Goal: Task Accomplishment & Management: Use online tool/utility

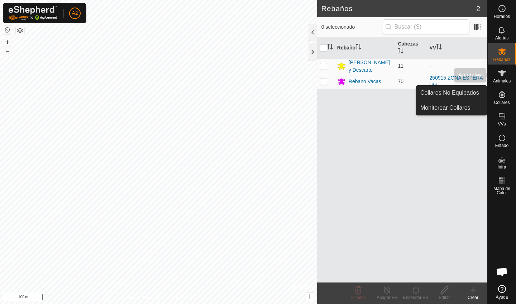
click at [502, 75] on icon at bounding box center [502, 73] width 8 height 6
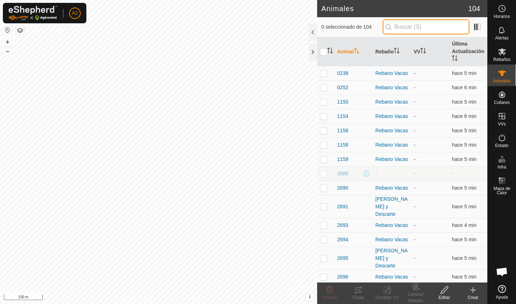
click at [410, 30] on input "text" at bounding box center [426, 26] width 87 height 15
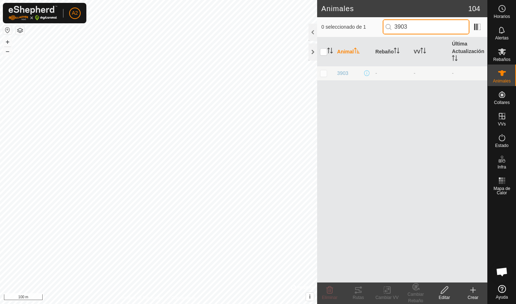
drag, startPoint x: 410, startPoint y: 30, endPoint x: 328, endPoint y: 30, distance: 81.8
click at [403, 30] on input "3903" at bounding box center [426, 26] width 87 height 15
type input "3903"
click at [327, 75] on p-checkbox at bounding box center [323, 73] width 7 height 6
checkbox input "true"
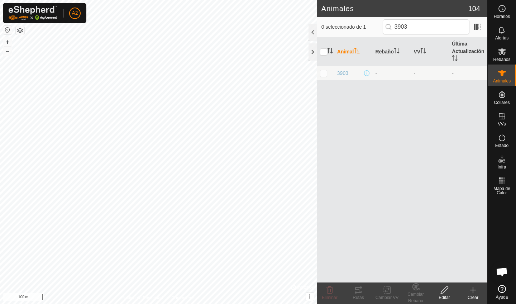
checkbox input "true"
click at [416, 297] on div "Cambiar Rebaño" at bounding box center [416, 297] width 29 height 13
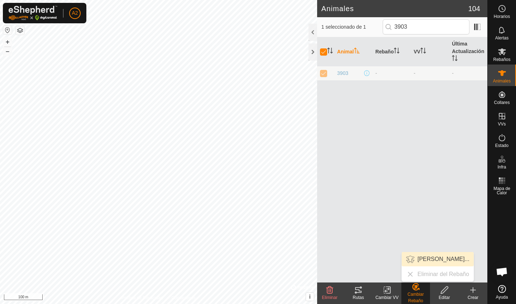
click at [436, 262] on link "[PERSON_NAME]..." at bounding box center [438, 259] width 72 height 14
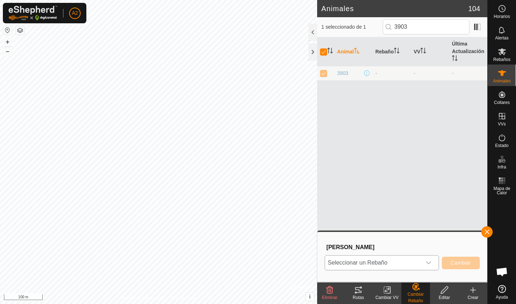
click at [378, 265] on span "Seleccionar un Rebaño" at bounding box center [373, 263] width 96 height 14
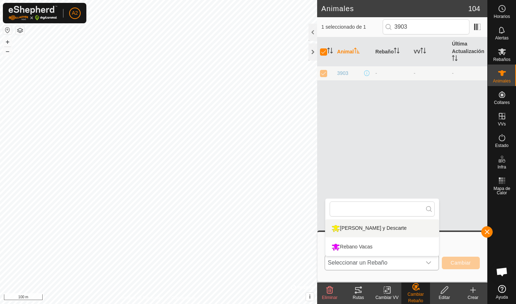
click at [366, 231] on li "[PERSON_NAME] y Descarte" at bounding box center [383, 228] width 114 height 18
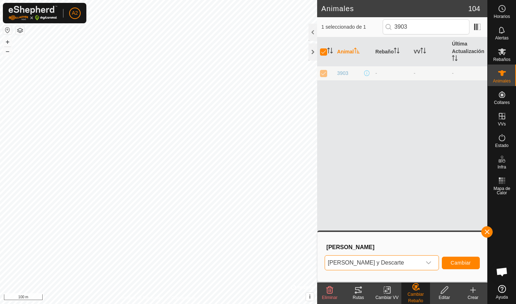
click at [449, 264] on button "Cambiar" at bounding box center [461, 263] width 38 height 13
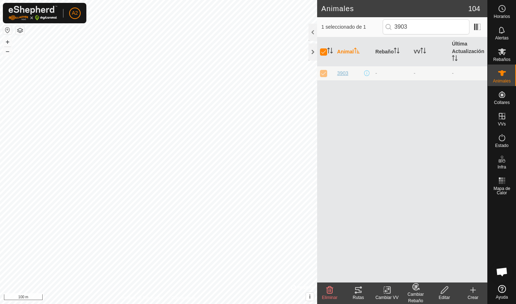
click at [343, 75] on span "3903" at bounding box center [342, 74] width 11 height 8
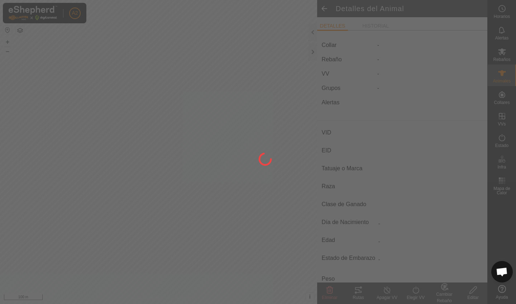
type input "3903"
type input "-"
type input "Aubrac"
type input "Se escapo y no se pudo palpar [DATE]"
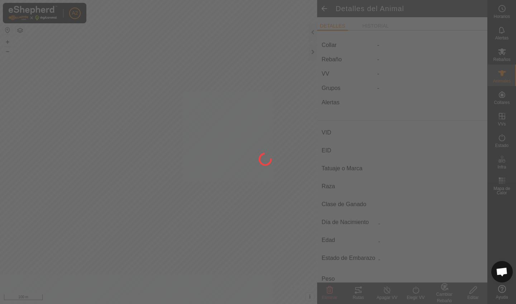
type input "06/2022"
type input "3 years 4 months"
type input "314 kg"
type input "-"
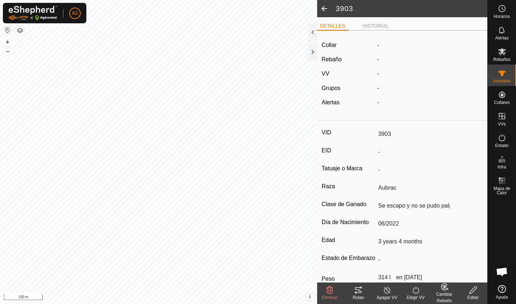
click at [332, 44] on label "Collar" at bounding box center [329, 45] width 15 height 9
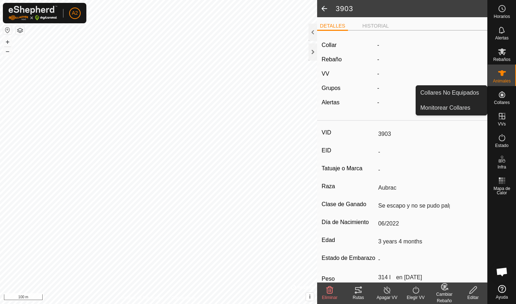
click at [504, 96] on icon at bounding box center [502, 94] width 9 height 9
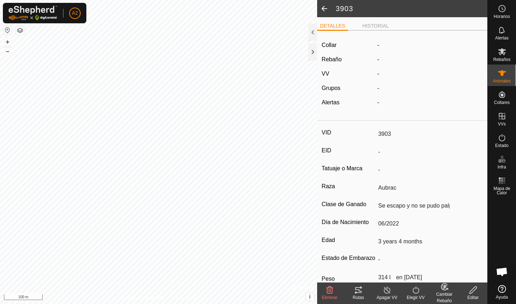
click at [470, 292] on icon at bounding box center [473, 290] width 9 height 9
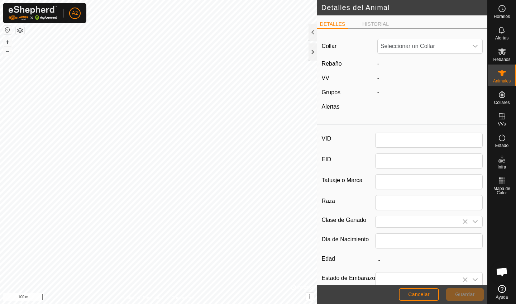
type input "3903"
type input "Aubrac"
type input "Se escapo y no se pudo palpar [DATE]"
type input "06/2022"
type input "3 years 4 months"
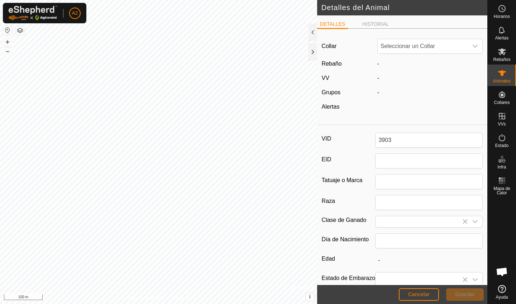
type input "314"
type input "[DATE]"
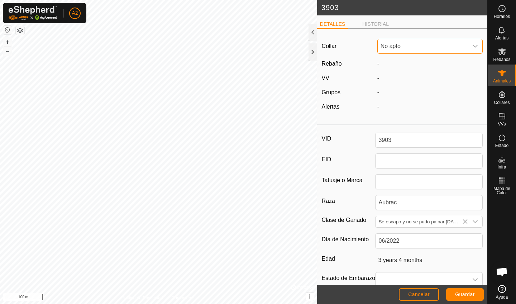
click at [395, 49] on span "No apto" at bounding box center [423, 46] width 90 height 14
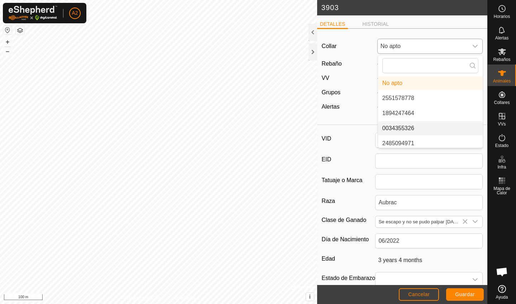
scroll to position [3, 0]
click at [408, 142] on li "2485094971" at bounding box center [430, 140] width 105 height 14
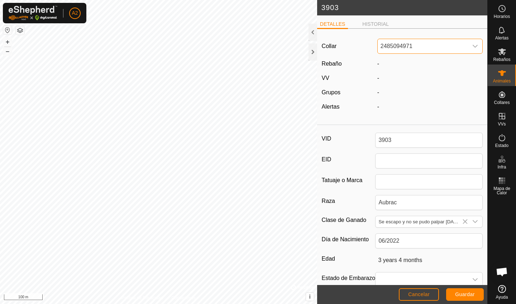
click at [460, 297] on span "Guardar" at bounding box center [465, 295] width 20 height 6
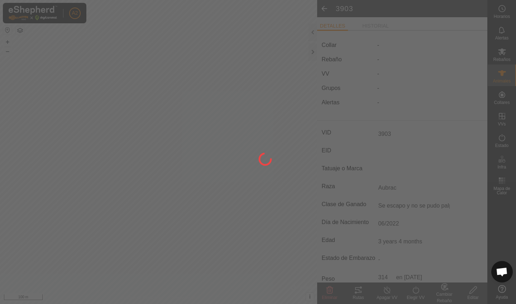
type input "-"
type input "314 kg"
type input "-"
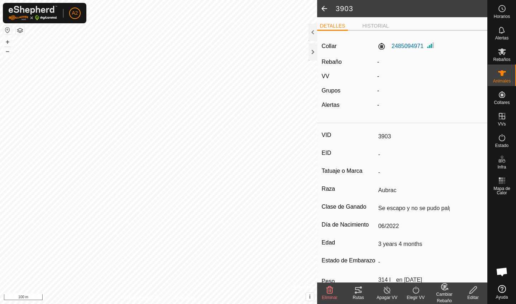
click at [325, 9] on span at bounding box center [324, 8] width 14 height 17
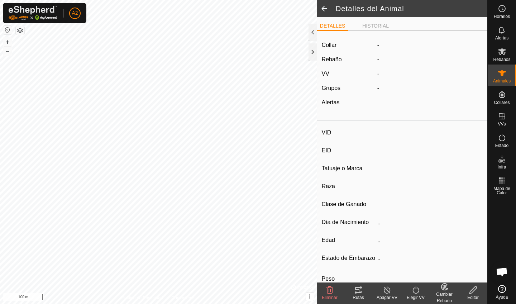
type input "3903"
type input "-"
type input "Aubrac"
type input "Se escapo y no se pudo palpar [DATE]"
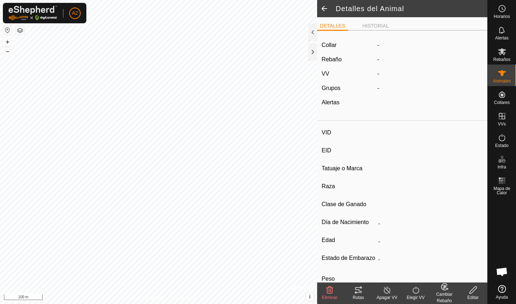
type input "06/2022"
type input "3 years 4 months"
type input "314 kg"
type input "-"
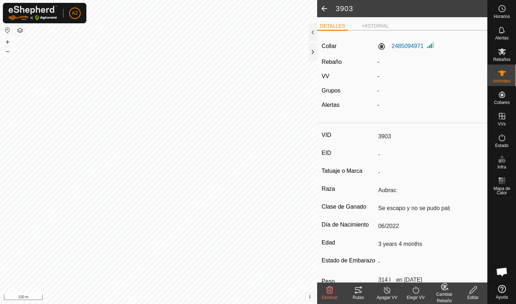
click at [323, 9] on span at bounding box center [324, 8] width 14 height 17
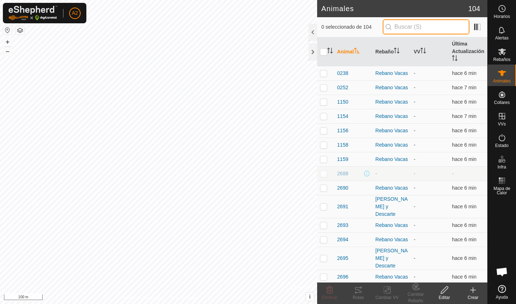
click at [423, 31] on input "text" at bounding box center [426, 26] width 87 height 15
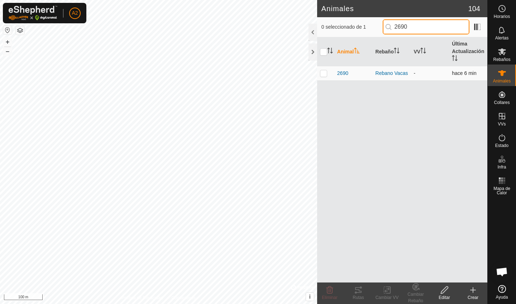
type input "2690"
click at [323, 76] on td at bounding box center [325, 73] width 17 height 14
checkbox input "true"
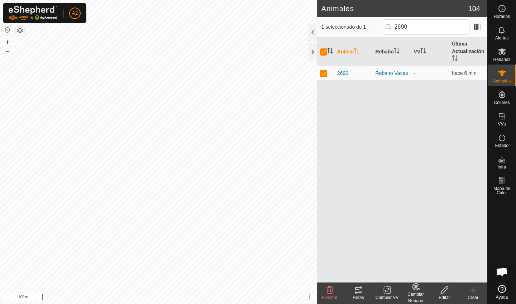
click at [416, 298] on div "Cambiar Rebaño" at bounding box center [416, 297] width 29 height 13
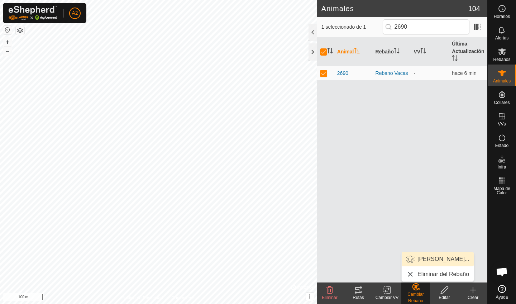
click at [427, 264] on link "[PERSON_NAME]..." at bounding box center [438, 259] width 72 height 14
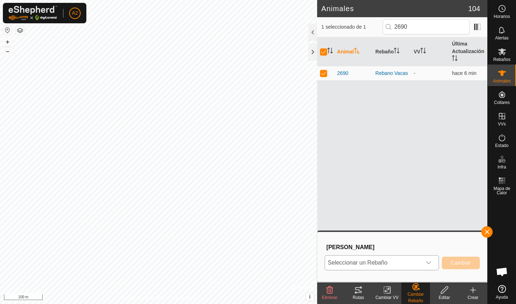
click at [377, 258] on span "Seleccionar un Rebaño" at bounding box center [373, 263] width 96 height 14
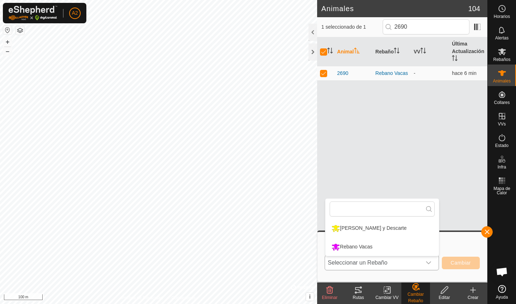
click at [375, 235] on li "[PERSON_NAME] y Descarte" at bounding box center [383, 228] width 114 height 18
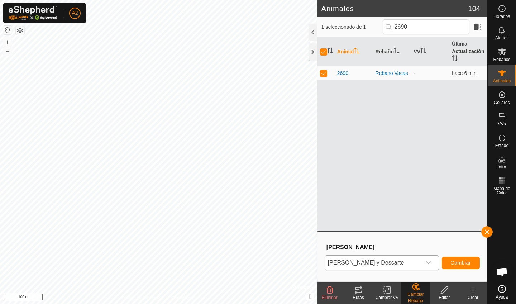
click at [455, 263] on span "Cambiar" at bounding box center [461, 263] width 20 height 6
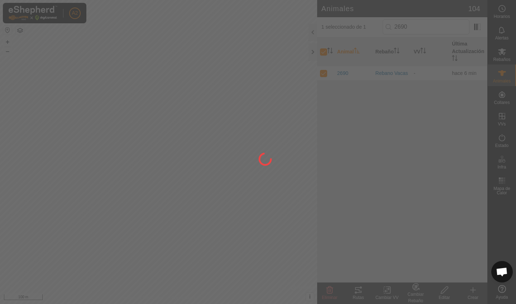
checkbox input "false"
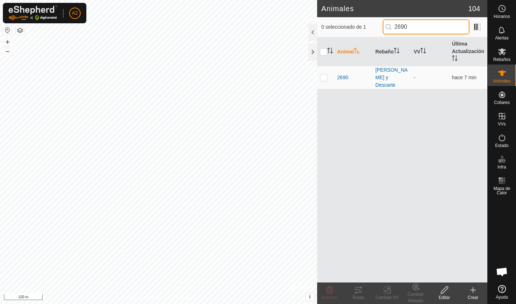
click at [426, 24] on input "2690" at bounding box center [426, 26] width 87 height 15
type input "2"
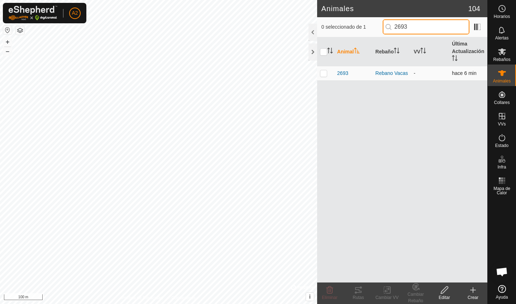
type input "2693"
click at [323, 74] on p-checkbox at bounding box center [323, 73] width 7 height 6
checkbox input "true"
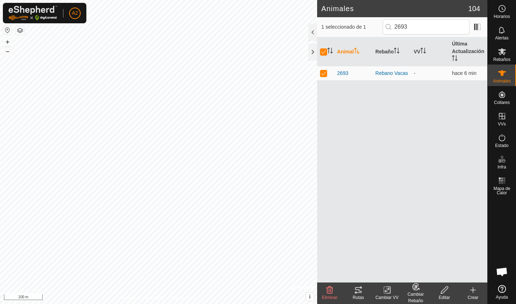
click at [412, 295] on div "Cambiar Rebaño" at bounding box center [416, 297] width 29 height 13
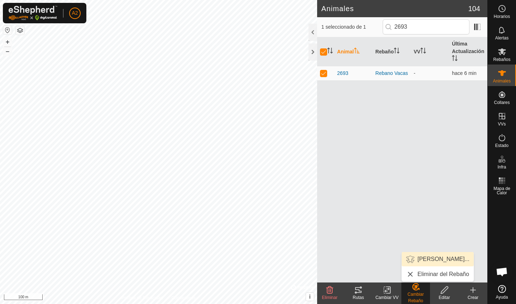
click at [428, 264] on link "[PERSON_NAME]..." at bounding box center [438, 259] width 72 height 14
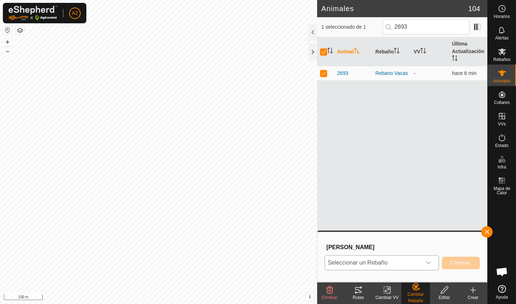
click at [384, 257] on span "Seleccionar un Rebaño" at bounding box center [373, 263] width 96 height 14
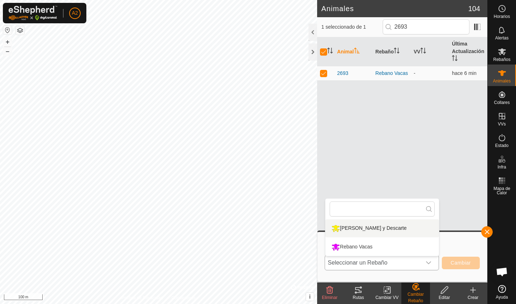
click at [379, 232] on li "[PERSON_NAME] y Descarte" at bounding box center [383, 228] width 114 height 18
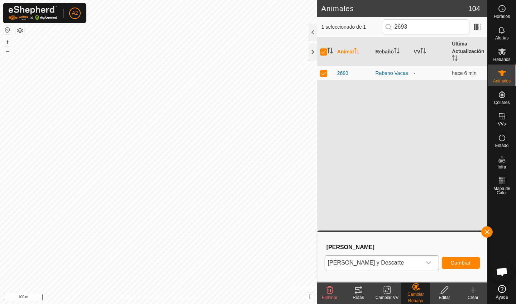
click at [444, 263] on button "Cambiar" at bounding box center [461, 263] width 38 height 13
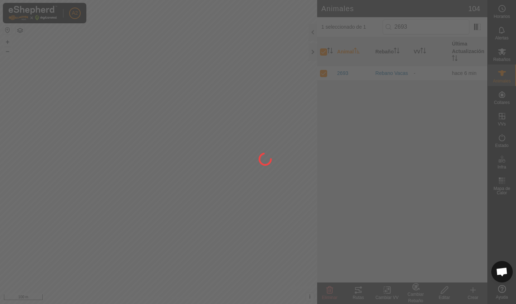
checkbox input "false"
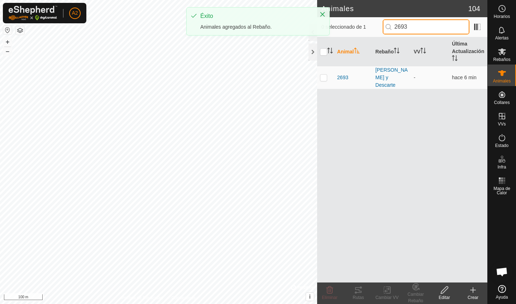
click at [426, 29] on input "2693" at bounding box center [426, 26] width 87 height 15
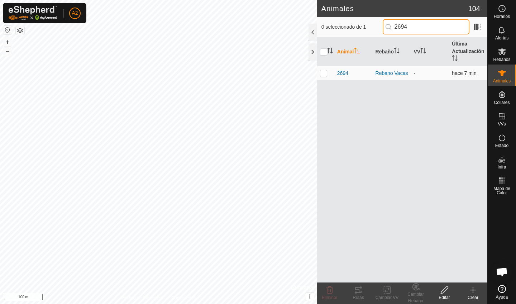
type input "2694"
click at [323, 77] on td at bounding box center [325, 73] width 17 height 14
checkbox input "true"
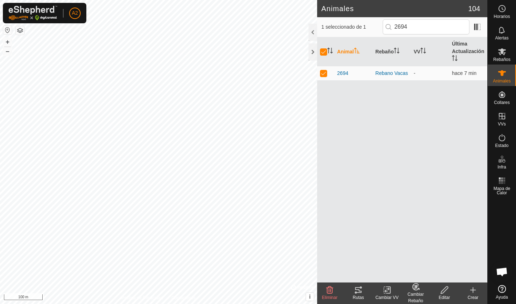
click at [416, 298] on div "Cambiar Rebaño" at bounding box center [416, 297] width 29 height 13
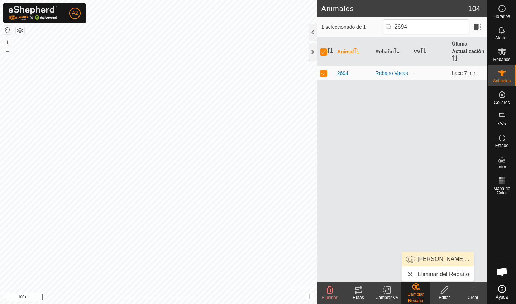
click at [438, 263] on link "[PERSON_NAME]..." at bounding box center [438, 259] width 72 height 14
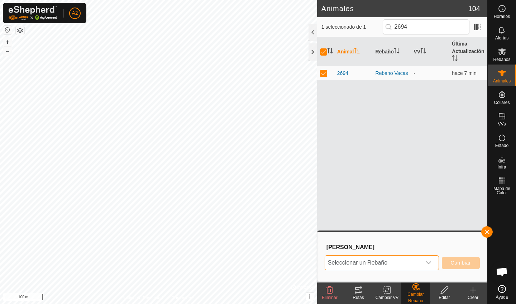
click at [397, 260] on span "Seleccionar un Rebaño" at bounding box center [373, 263] width 96 height 14
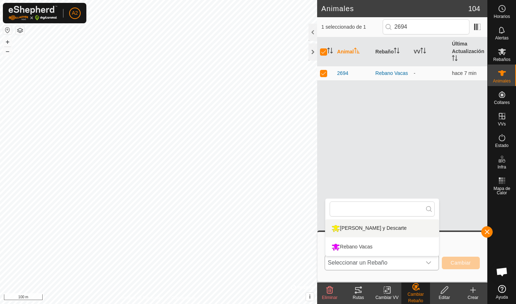
click at [370, 232] on li "[PERSON_NAME] y Descarte" at bounding box center [383, 228] width 114 height 18
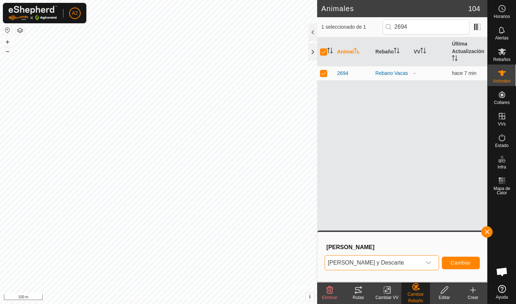
click at [475, 259] on button "Cambiar" at bounding box center [461, 263] width 38 height 13
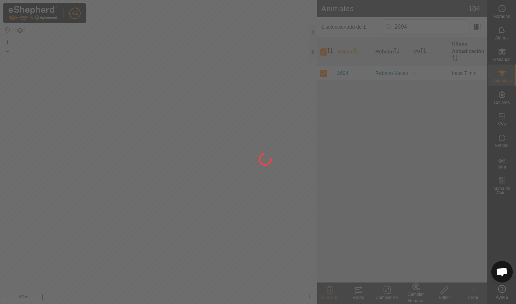
checkbox input "false"
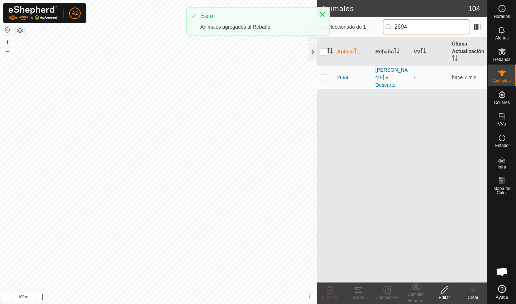
click at [421, 29] on input "2694" at bounding box center [426, 26] width 87 height 15
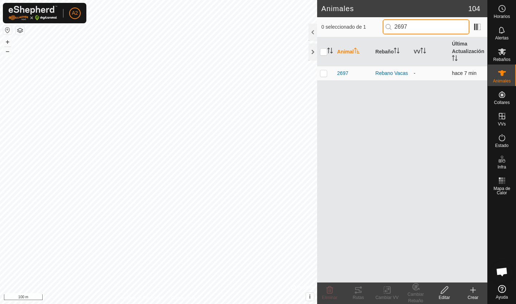
type input "2697"
click at [325, 74] on p-checkbox at bounding box center [323, 73] width 7 height 6
checkbox input "true"
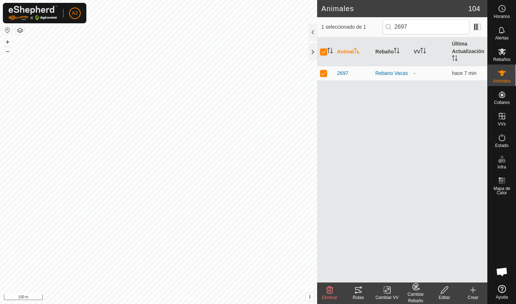
click at [415, 298] on div "Cambiar Rebaño" at bounding box center [416, 297] width 29 height 13
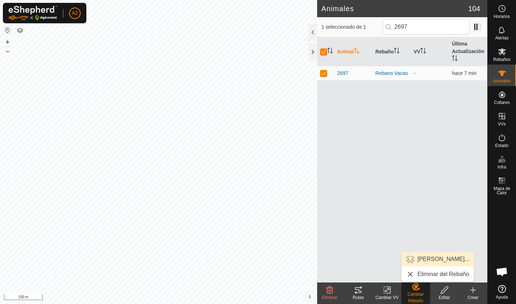
click at [427, 261] on link "[PERSON_NAME]..." at bounding box center [438, 259] width 72 height 14
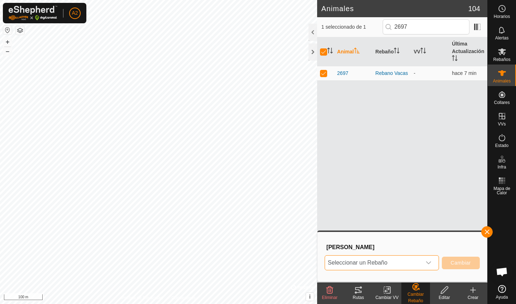
click at [396, 260] on span "Seleccionar un Rebaño" at bounding box center [373, 263] width 96 height 14
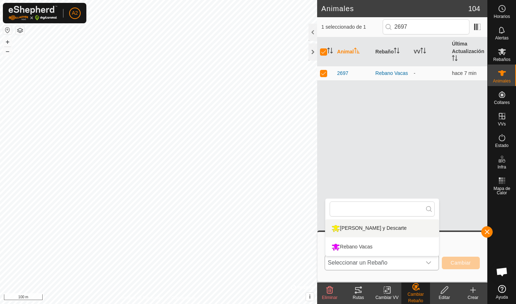
click at [378, 228] on li "[PERSON_NAME] y Descarte" at bounding box center [383, 228] width 114 height 18
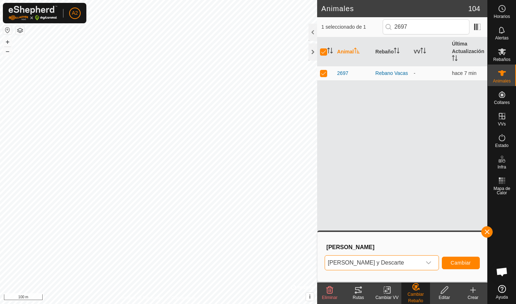
click at [446, 264] on button "Cambiar" at bounding box center [461, 263] width 38 height 13
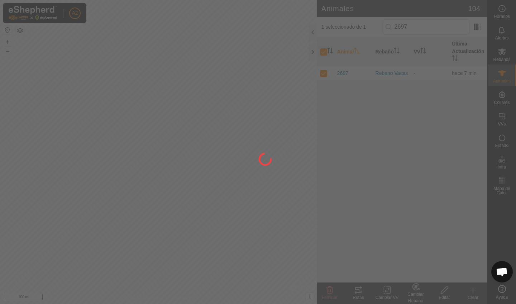
checkbox input "false"
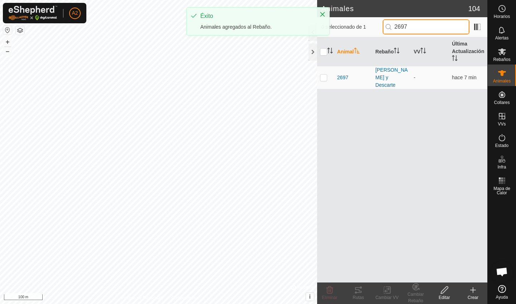
click at [424, 31] on input "2697" at bounding box center [426, 26] width 87 height 15
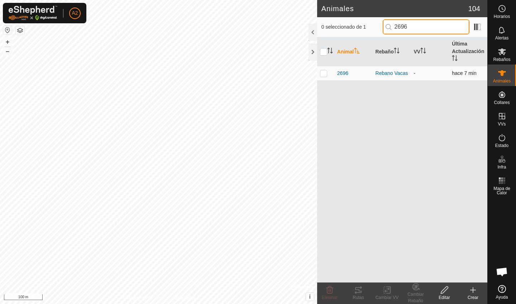
type input "2696"
click at [325, 70] on td at bounding box center [325, 73] width 17 height 14
checkbox input "true"
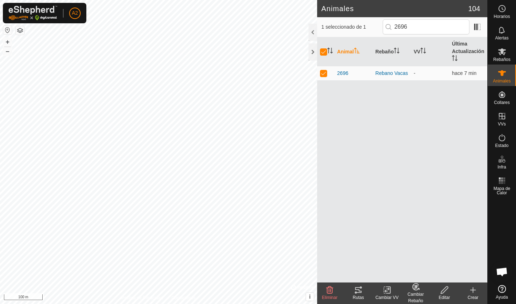
click at [420, 303] on div "Cambiar Rebaño" at bounding box center [416, 297] width 29 height 13
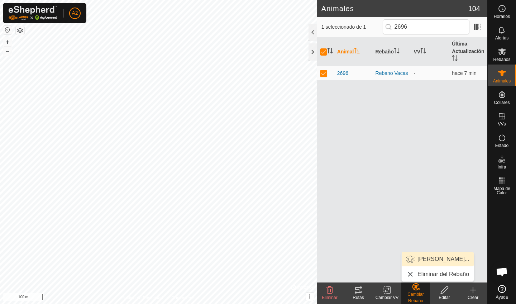
click at [432, 261] on link "[PERSON_NAME]..." at bounding box center [438, 259] width 72 height 14
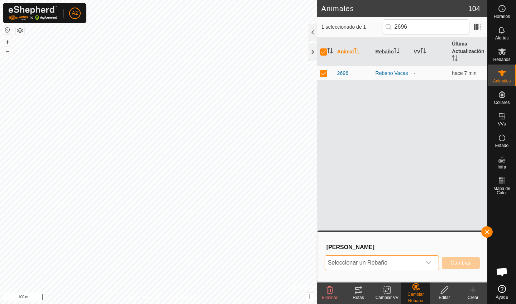
click at [392, 264] on span "Seleccionar un Rebaño" at bounding box center [373, 263] width 96 height 14
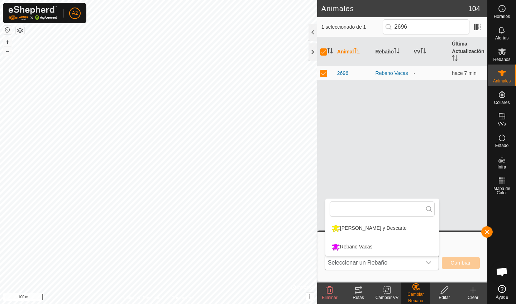
click at [385, 224] on li "[PERSON_NAME] y Descarte" at bounding box center [383, 228] width 114 height 18
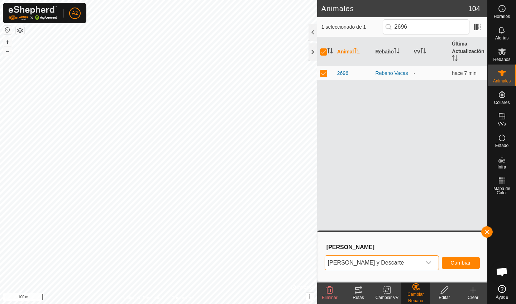
click at [459, 265] on span "Cambiar" at bounding box center [461, 263] width 20 height 6
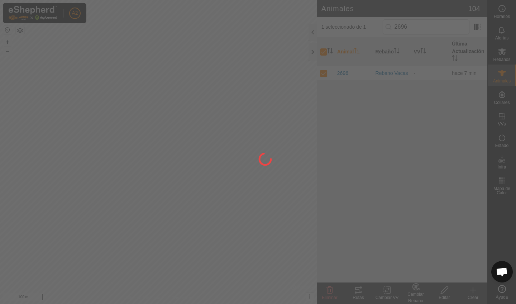
checkbox input "false"
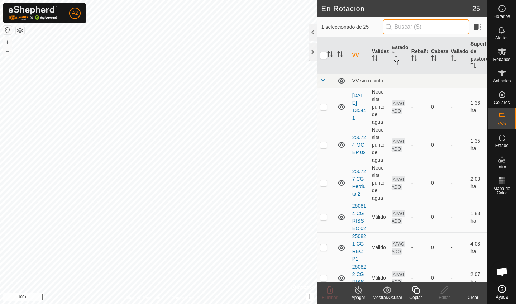
click at [410, 32] on input "text" at bounding box center [426, 26] width 87 height 15
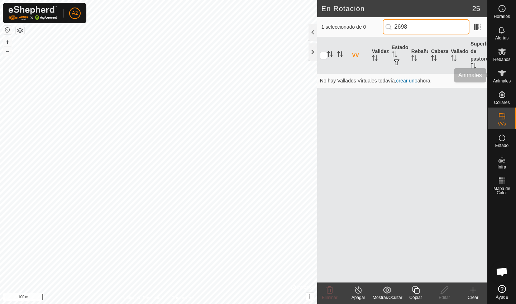
type input "2698"
click at [503, 80] on span "Animales" at bounding box center [502, 81] width 18 height 4
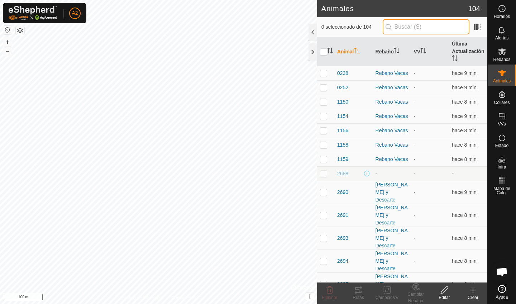
click at [436, 28] on input "text" at bounding box center [426, 26] width 87 height 15
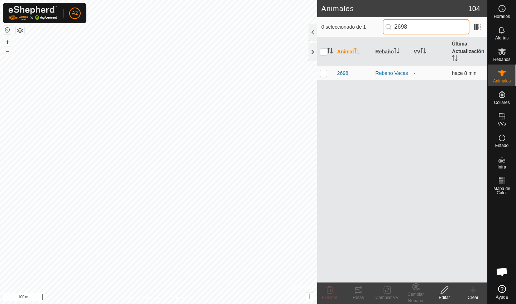
type input "2698"
click at [325, 72] on p-checkbox at bounding box center [323, 73] width 7 height 6
checkbox input "true"
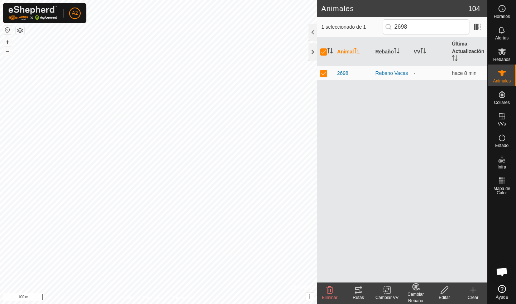
click at [417, 295] on div "Cambiar Rebaño" at bounding box center [416, 297] width 29 height 13
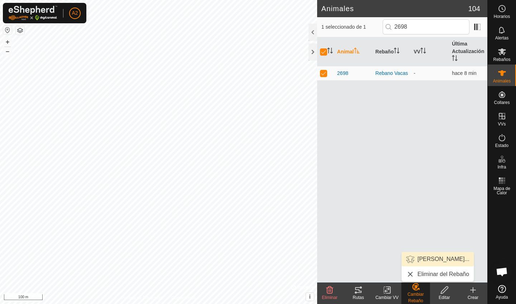
click at [440, 262] on link "[PERSON_NAME]..." at bounding box center [438, 259] width 72 height 14
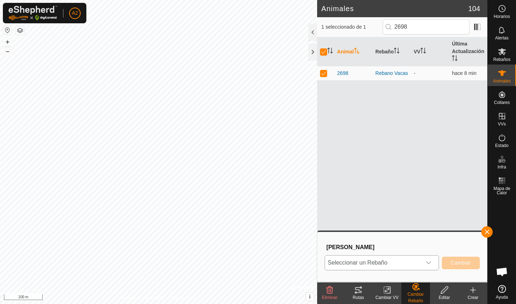
click at [389, 261] on span "Seleccionar un Rebaño" at bounding box center [373, 263] width 96 height 14
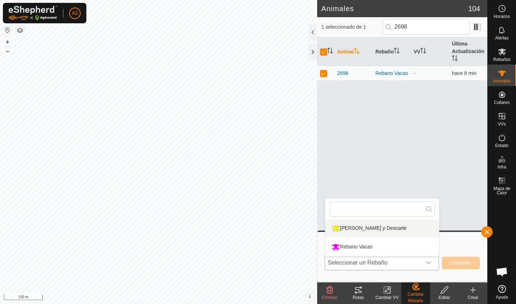
click at [389, 232] on li "[PERSON_NAME] y Descarte" at bounding box center [383, 228] width 114 height 18
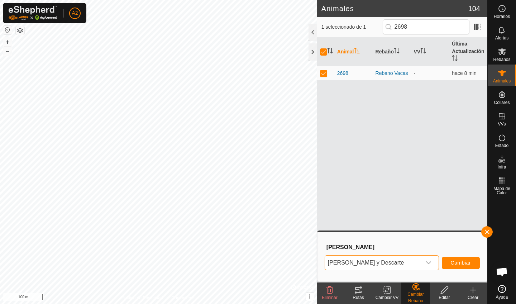
click at [453, 268] on button "Cambiar" at bounding box center [461, 263] width 38 height 13
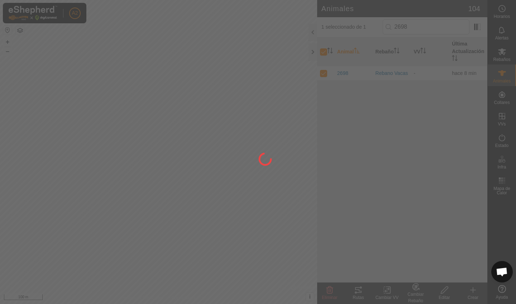
checkbox input "false"
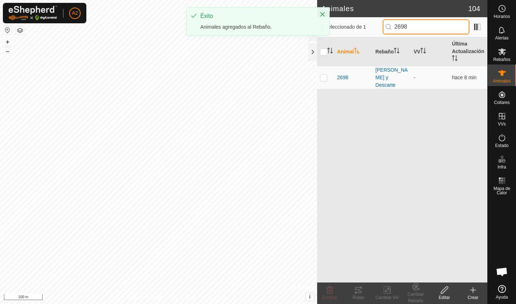
click at [422, 28] on input "2698" at bounding box center [426, 26] width 87 height 15
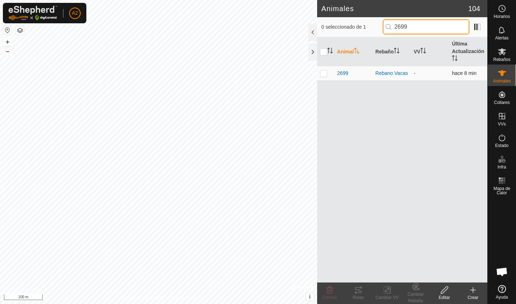
type input "2699"
click at [324, 75] on p-checkbox at bounding box center [323, 73] width 7 height 6
checkbox input "true"
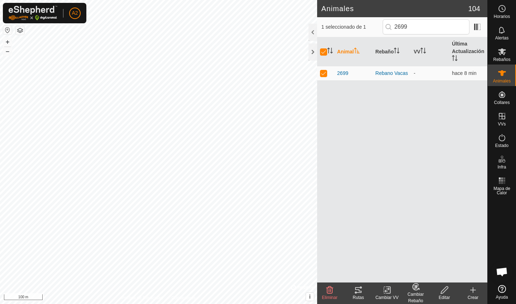
click at [416, 293] on div "Cambiar Rebaño" at bounding box center [416, 297] width 29 height 13
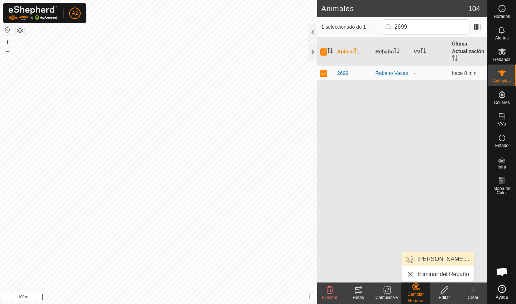
click at [436, 255] on link "[PERSON_NAME]..." at bounding box center [438, 259] width 72 height 14
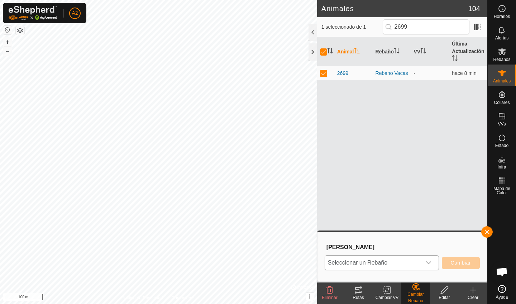
click at [378, 259] on span "Seleccionar un Rebaño" at bounding box center [373, 263] width 96 height 14
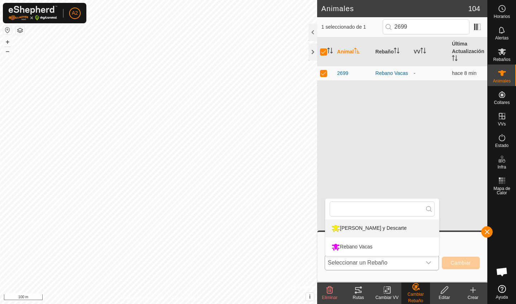
click at [373, 228] on li "[PERSON_NAME] y Descarte" at bounding box center [383, 228] width 114 height 18
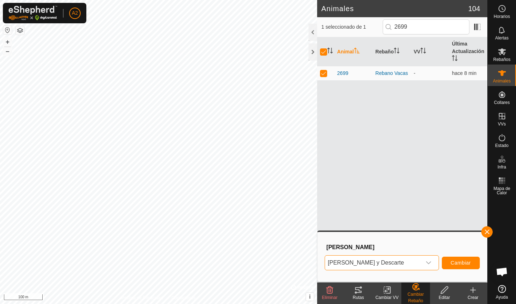
click at [454, 267] on button "Cambiar" at bounding box center [461, 263] width 38 height 13
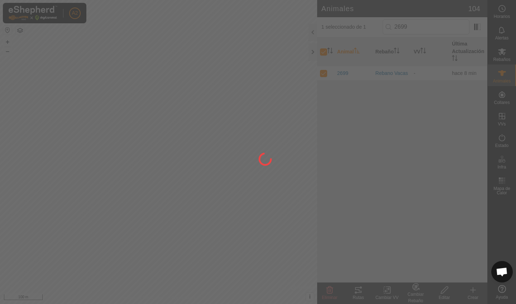
checkbox input "false"
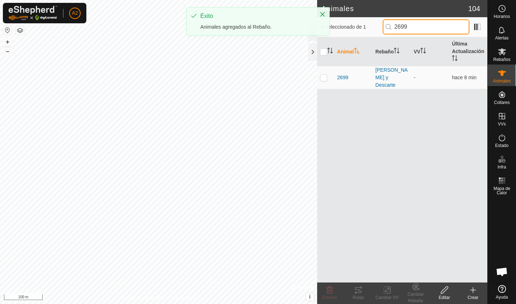
click at [425, 33] on input "2699" at bounding box center [426, 26] width 87 height 15
type input "2"
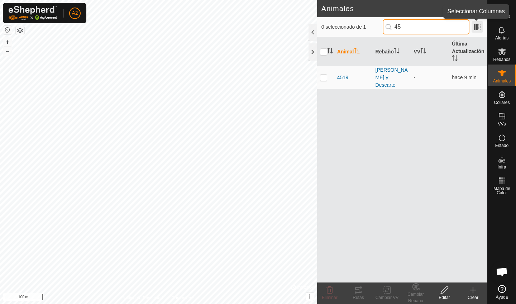
type input "4"
type input "5"
type input "8"
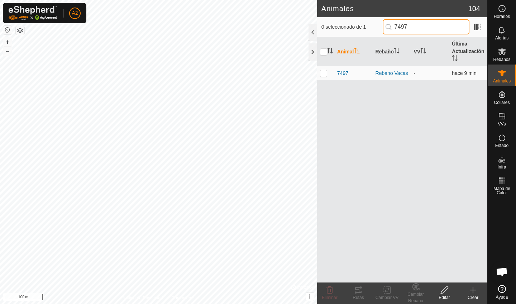
type input "7497"
click at [323, 73] on p-checkbox at bounding box center [323, 73] width 7 height 6
checkbox input "true"
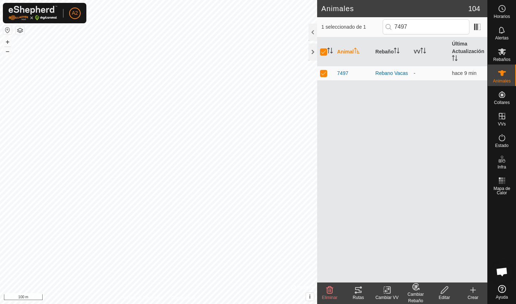
click at [417, 290] on icon at bounding box center [416, 287] width 6 height 6
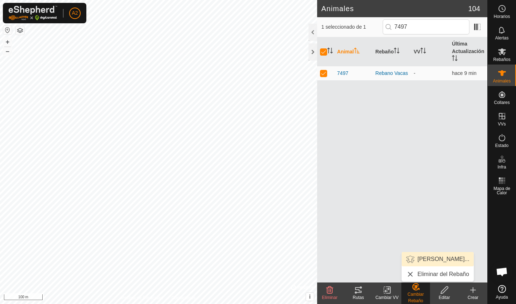
click at [428, 262] on link "[PERSON_NAME]..." at bounding box center [438, 259] width 72 height 14
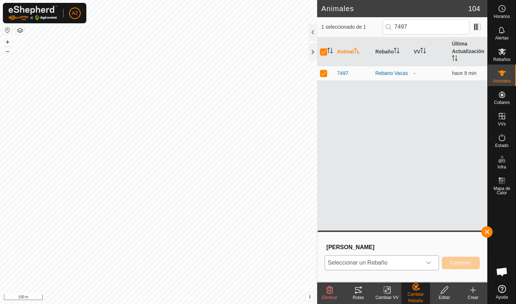
click at [390, 262] on span "Seleccionar un Rebaño" at bounding box center [373, 263] width 96 height 14
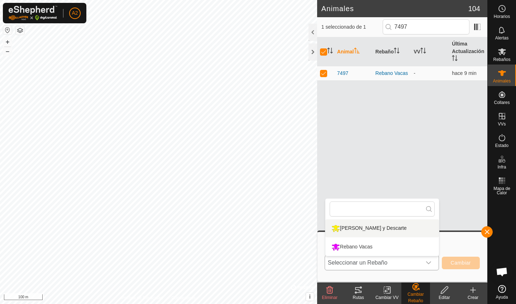
click at [382, 229] on li "[PERSON_NAME] y Descarte" at bounding box center [383, 228] width 114 height 18
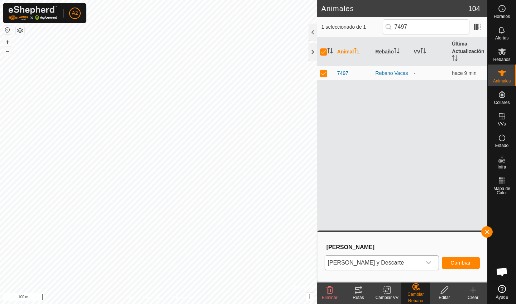
click at [467, 265] on span "Cambiar" at bounding box center [461, 263] width 20 height 6
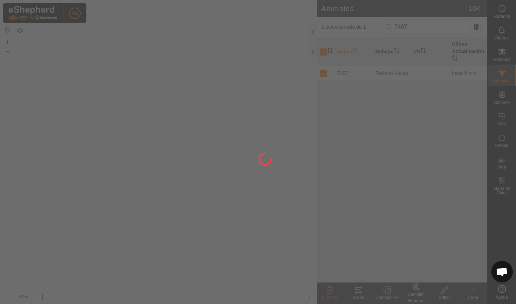
checkbox input "false"
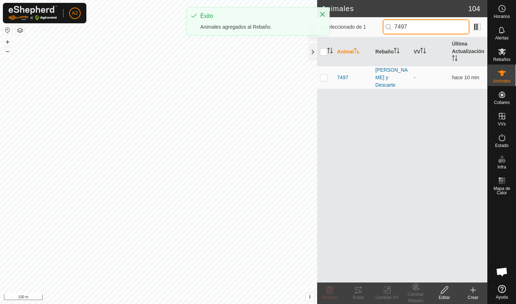
click at [427, 26] on input "7497" at bounding box center [426, 26] width 87 height 15
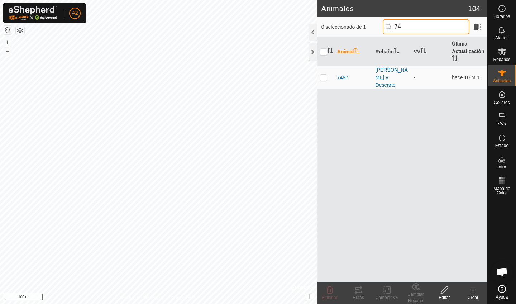
type input "7"
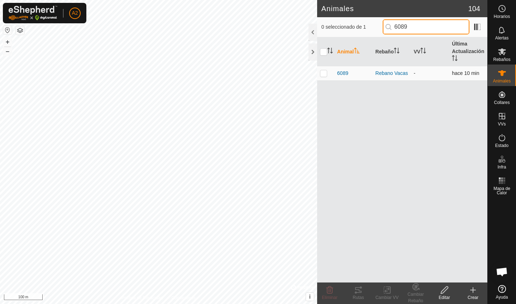
type input "6089"
click at [326, 71] on p-checkbox at bounding box center [323, 73] width 7 height 6
checkbox input "true"
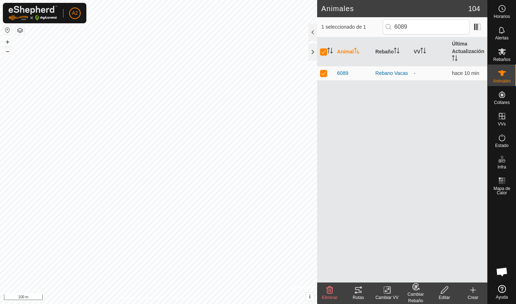
click at [415, 295] on div "Cambiar Rebaño" at bounding box center [416, 297] width 29 height 13
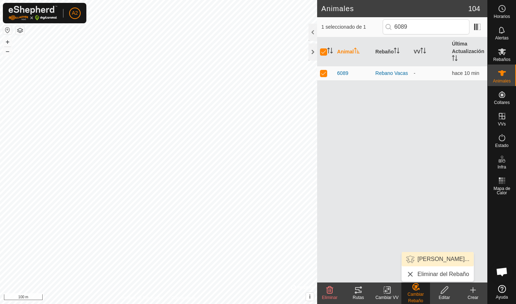
click at [436, 264] on link "[PERSON_NAME]..." at bounding box center [438, 259] width 72 height 14
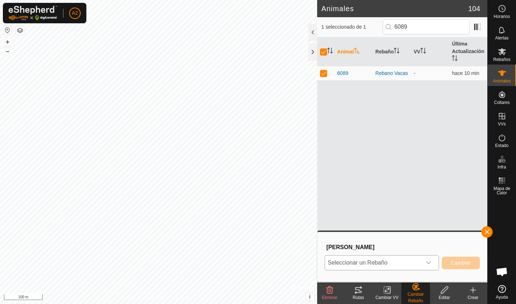
click at [393, 256] on span "Seleccionar un Rebaño" at bounding box center [373, 263] width 96 height 14
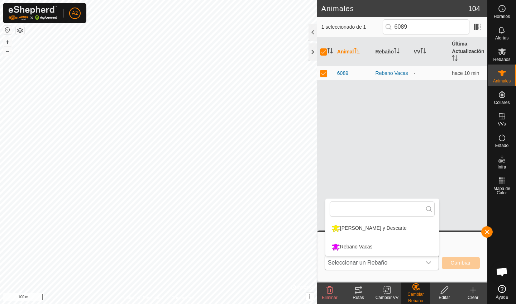
click at [379, 234] on li "[PERSON_NAME] y Descarte" at bounding box center [383, 228] width 114 height 18
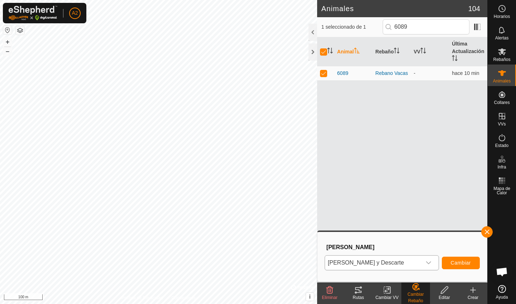
click at [453, 264] on span "Cambiar" at bounding box center [461, 263] width 20 height 6
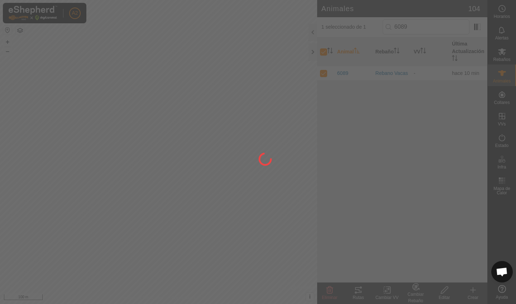
checkbox input "false"
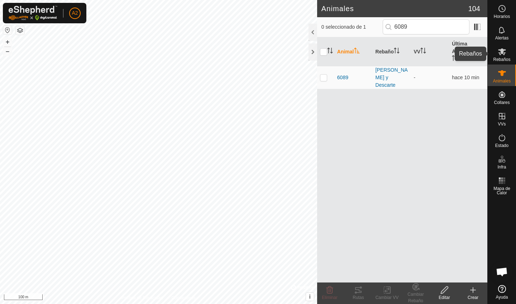
click at [505, 62] on span "Rebaños" at bounding box center [501, 59] width 17 height 4
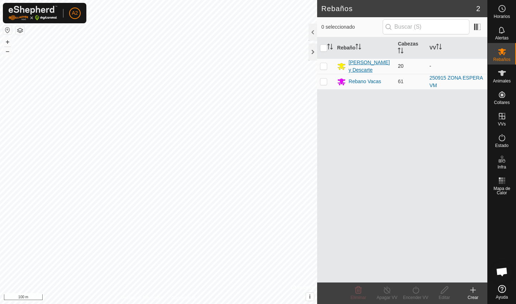
click at [351, 66] on div "[PERSON_NAME] y Descarte" at bounding box center [371, 66] width 44 height 15
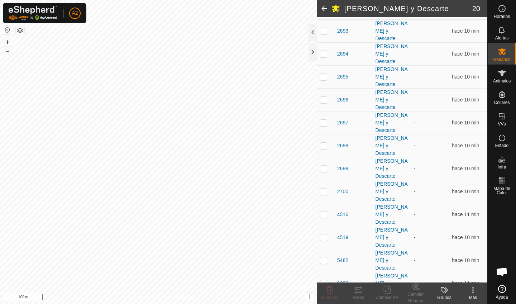
scroll to position [148, 0]
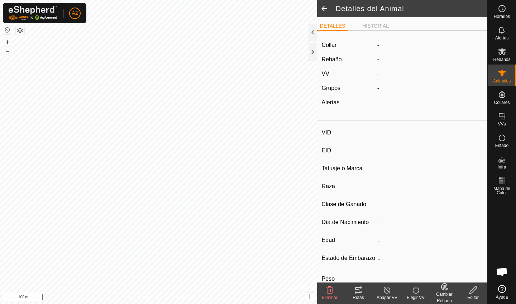
type input "7539"
type input "-"
type input "torete feo"
type input "Aubrac"
type input "-"
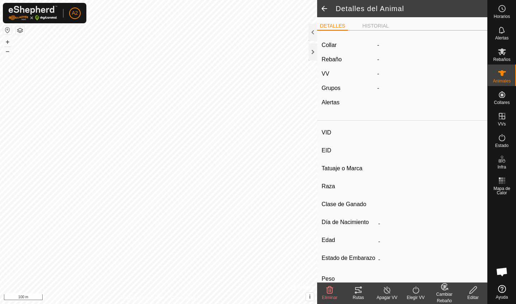
type input "06/2023"
type input "2 years 3 months"
type input "300 kg"
type input "-"
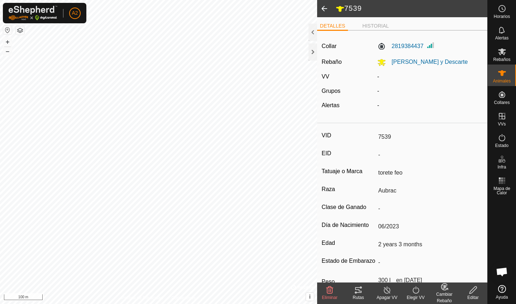
click at [441, 295] on div "Cambiar Rebaño" at bounding box center [444, 297] width 29 height 13
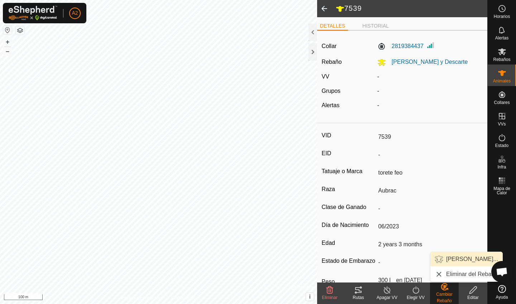
click at [463, 262] on link "[PERSON_NAME]..." at bounding box center [467, 259] width 72 height 14
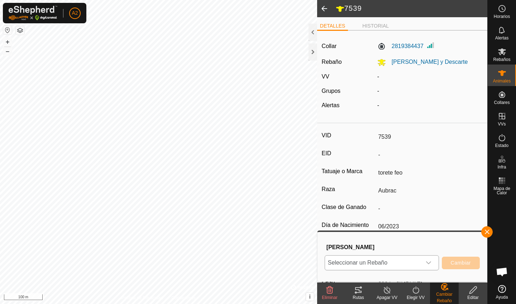
click at [405, 261] on span "Seleccionar un Rebaño" at bounding box center [373, 263] width 96 height 14
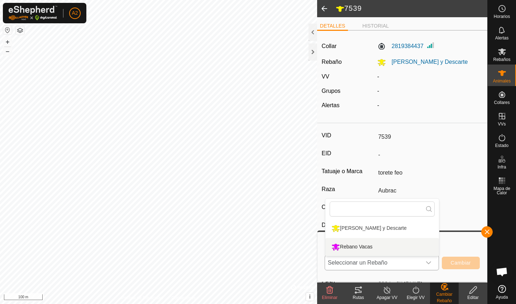
click at [384, 250] on li "Rebano Vacas" at bounding box center [383, 247] width 114 height 18
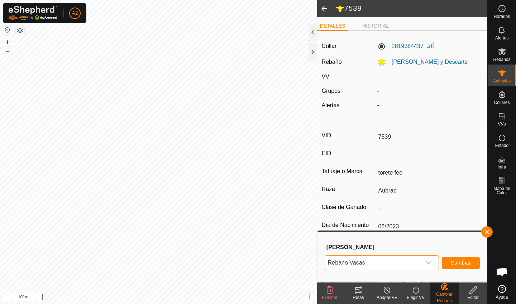
click at [462, 264] on span "Cambiar" at bounding box center [461, 263] width 20 height 6
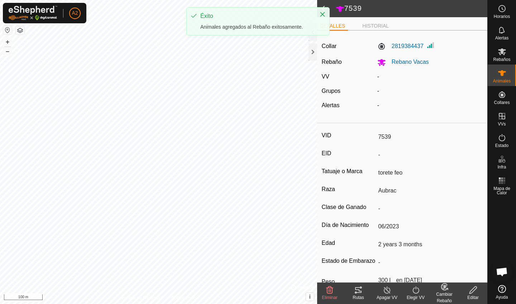
click at [325, 6] on span at bounding box center [324, 8] width 14 height 17
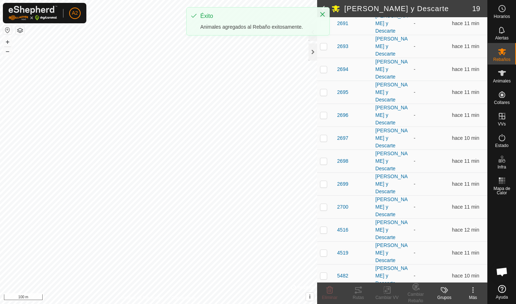
scroll to position [133, 0]
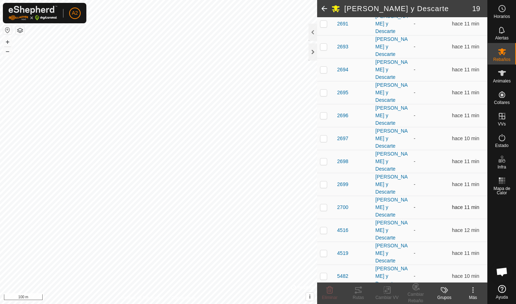
click at [321, 204] on p-checkbox at bounding box center [323, 207] width 7 height 6
click at [386, 296] on div "Cambiar VV" at bounding box center [387, 297] width 29 height 6
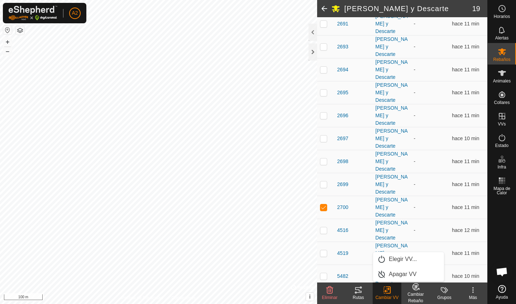
click at [418, 300] on div "Cambiar Rebaño" at bounding box center [416, 297] width 29 height 13
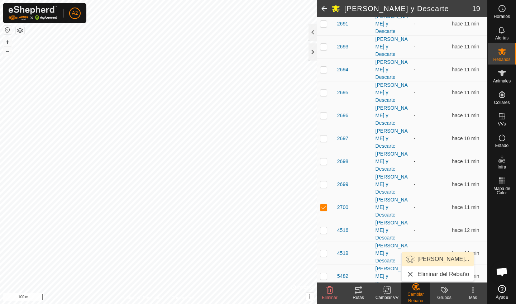
click at [435, 259] on link "[PERSON_NAME]..." at bounding box center [438, 259] width 72 height 14
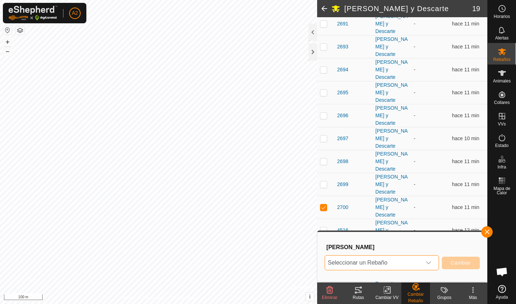
click at [385, 266] on span "Seleccionar un Rebaño" at bounding box center [373, 263] width 96 height 14
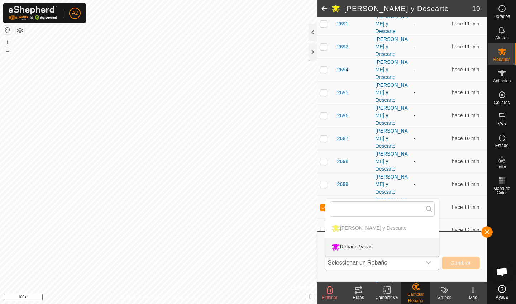
click at [384, 250] on li "Rebano Vacas" at bounding box center [383, 247] width 114 height 18
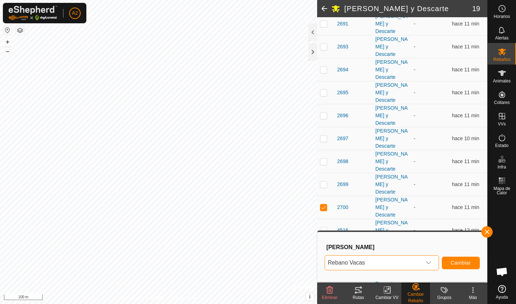
click at [454, 262] on span "Cambiar" at bounding box center [461, 263] width 20 height 6
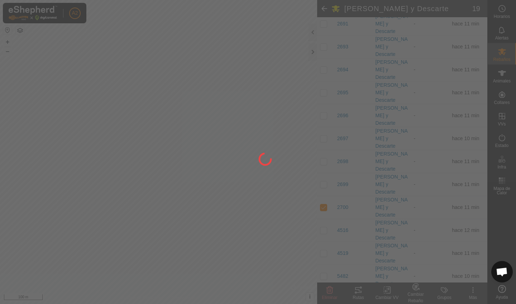
checkbox input "false"
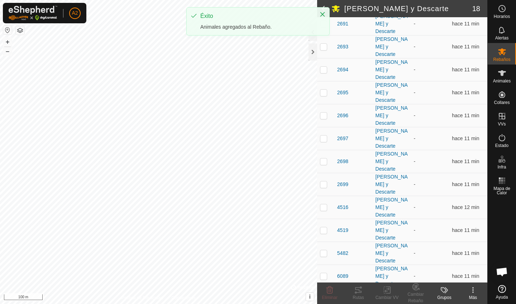
scroll to position [118, 0]
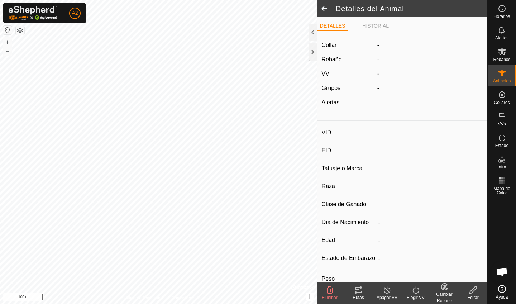
type input "7565"
type input "-"
type input "Toro Bravo"
type input "Aubrac"
type input "[PERSON_NAME]"
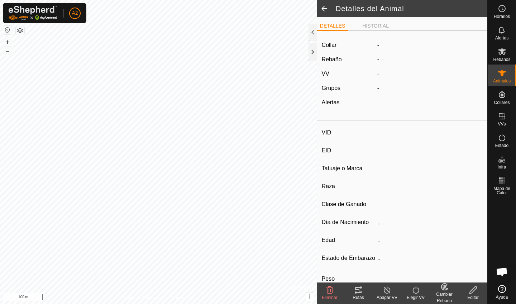
type input "07/2023"
type input "2 years 2 months"
type input "340 kg"
type input "-"
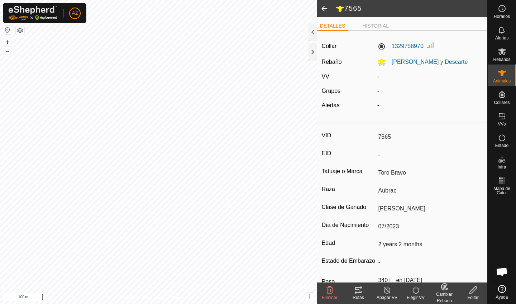
click at [444, 298] on div "Cambiar Rebaño" at bounding box center [444, 297] width 29 height 13
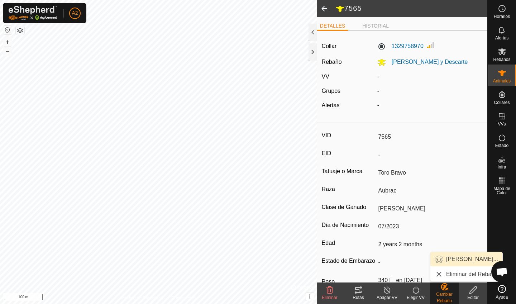
click at [465, 260] on link "[PERSON_NAME]..." at bounding box center [467, 259] width 72 height 14
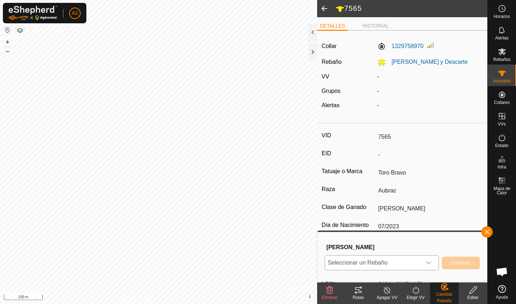
click at [394, 261] on span "Seleccionar un Rebaño" at bounding box center [373, 263] width 96 height 14
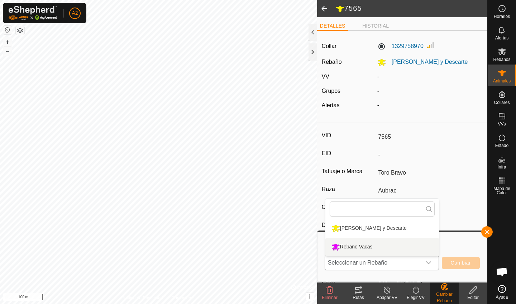
click at [397, 248] on li "Rebano Vacas" at bounding box center [383, 247] width 114 height 18
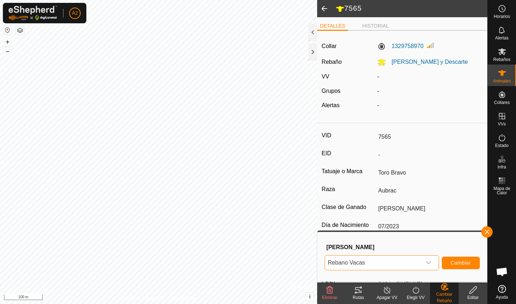
click at [457, 264] on span "Cambiar" at bounding box center [461, 263] width 20 height 6
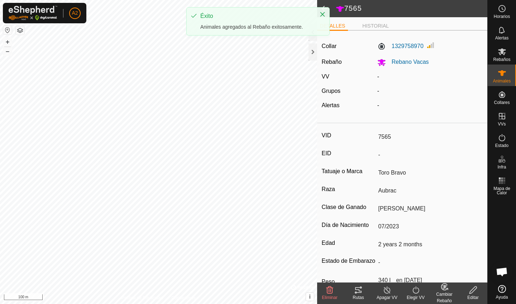
click at [369, 14] on header "7565" at bounding box center [402, 8] width 170 height 17
click at [325, 15] on icon "Close" at bounding box center [323, 14] width 6 height 6
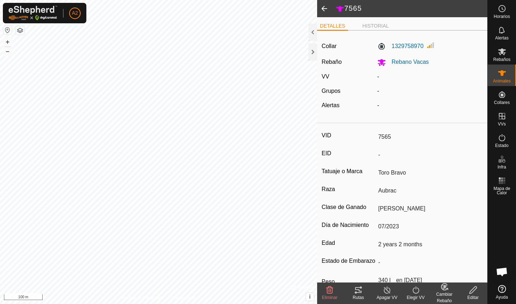
click at [325, 11] on span at bounding box center [324, 8] width 14 height 17
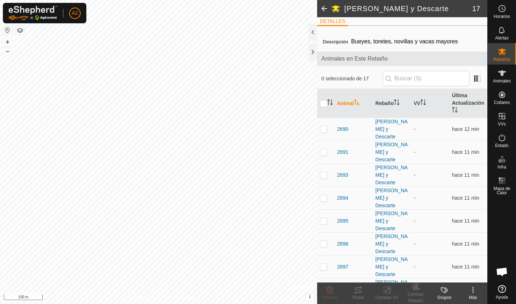
scroll to position [3, 0]
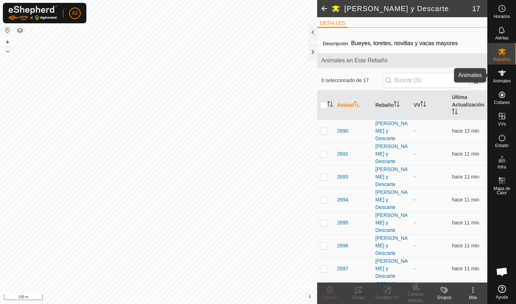
click at [502, 80] on span "Animales" at bounding box center [502, 81] width 18 height 4
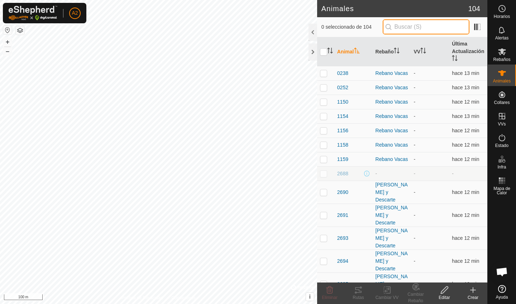
click at [425, 34] on input "text" at bounding box center [426, 26] width 87 height 15
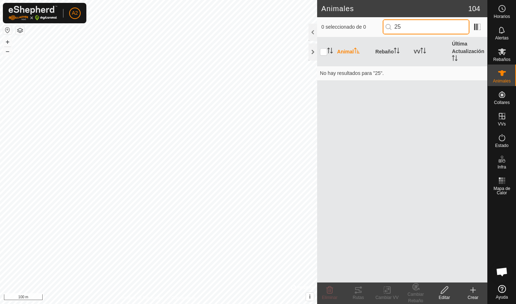
type input "2"
type input "7549"
click at [326, 74] on p-checkbox at bounding box center [323, 73] width 7 height 6
checkbox input "true"
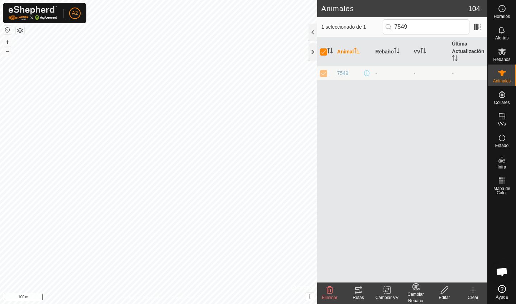
click at [418, 299] on div "Cambiar Rebaño" at bounding box center [416, 297] width 29 height 13
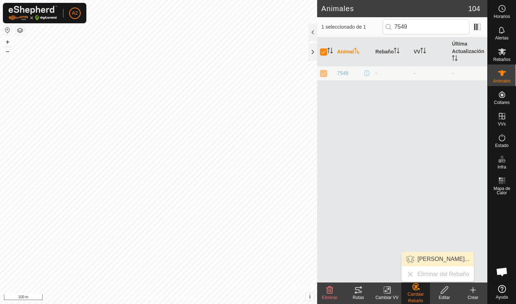
click at [434, 260] on link "[PERSON_NAME]..." at bounding box center [438, 259] width 72 height 14
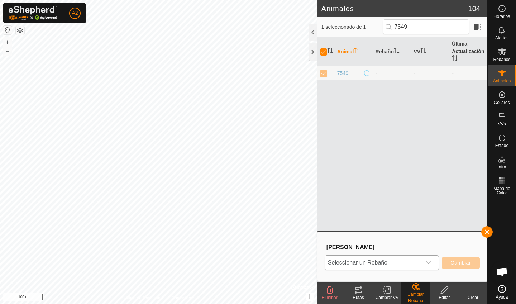
click at [409, 259] on span "Seleccionar un Rebaño" at bounding box center [373, 263] width 96 height 14
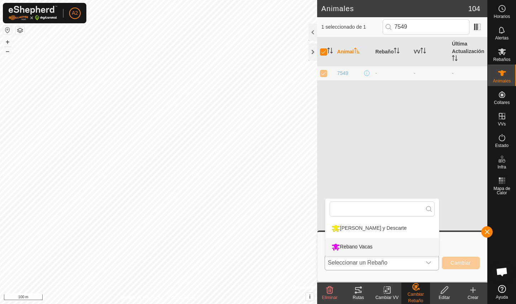
click at [391, 249] on li "Rebano Vacas" at bounding box center [383, 247] width 114 height 18
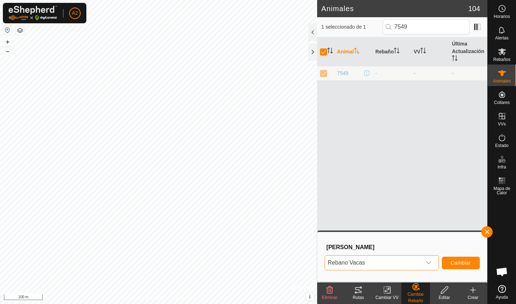
click at [459, 266] on button "Cambiar" at bounding box center [461, 263] width 38 height 13
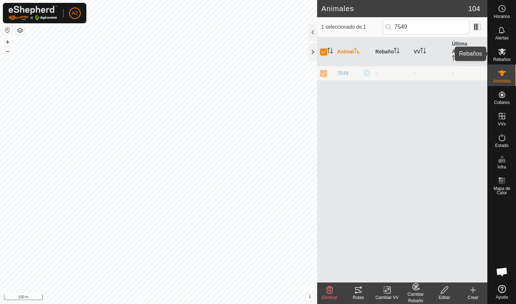
click at [500, 48] on icon at bounding box center [502, 51] width 9 height 9
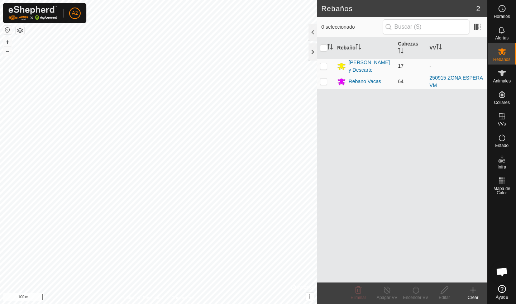
click at [326, 67] on p-checkbox at bounding box center [323, 66] width 7 height 6
checkbox input "true"
click at [415, 299] on div "Encender VV" at bounding box center [416, 297] width 29 height 6
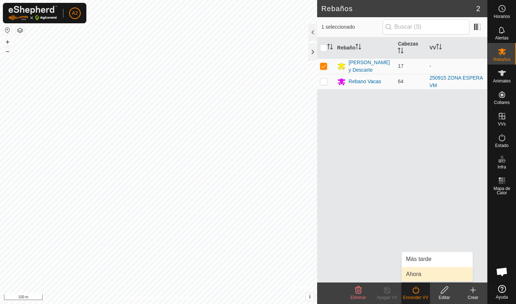
click at [427, 280] on link "Ahora" at bounding box center [437, 274] width 71 height 14
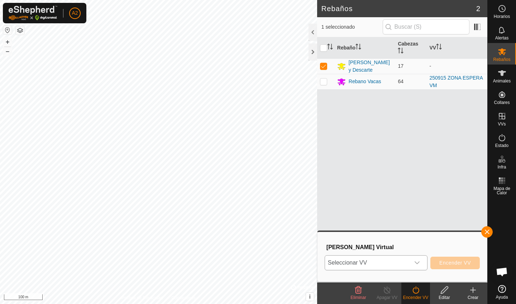
click at [415, 269] on div "dropdown trigger" at bounding box center [417, 263] width 14 height 14
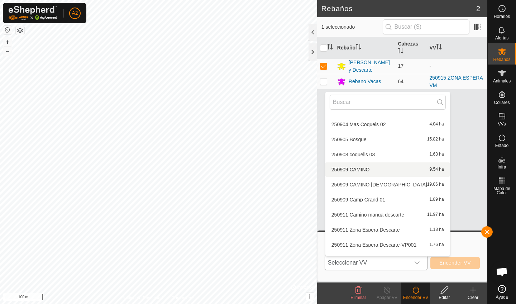
scroll to position [195, 0]
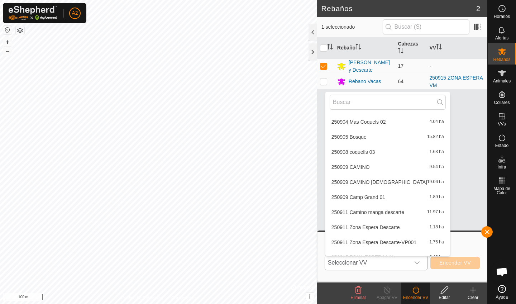
click at [393, 229] on li "250911 Zona Espera Descarte 1.18 ha" at bounding box center [388, 227] width 125 height 14
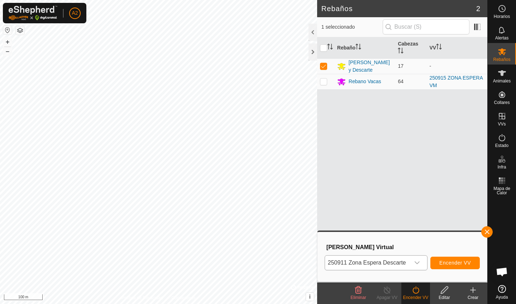
click at [453, 259] on button "Encender VV" at bounding box center [455, 263] width 49 height 13
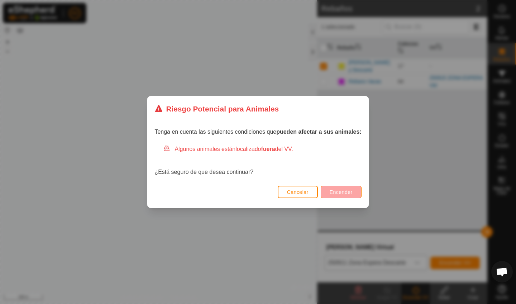
click at [337, 190] on span "Encender" at bounding box center [341, 192] width 23 height 6
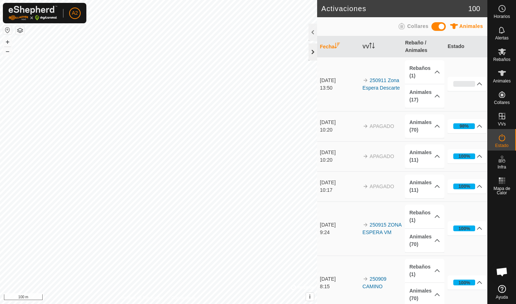
click at [313, 56] on div at bounding box center [313, 51] width 9 height 17
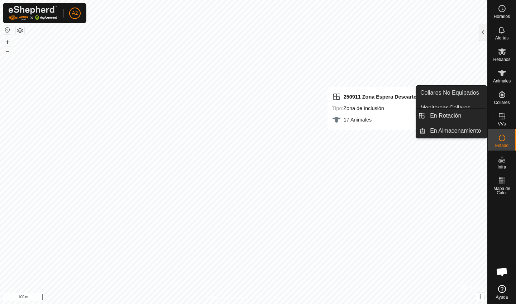
click at [504, 116] on icon at bounding box center [502, 116] width 6 height 6
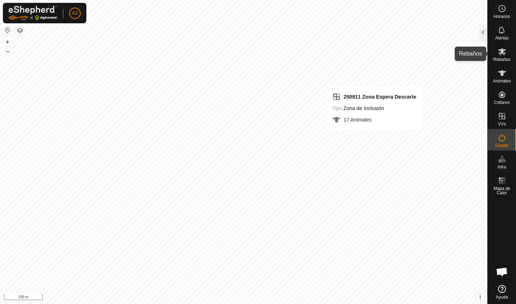
click at [507, 57] on span "Rebaños" at bounding box center [501, 59] width 17 height 4
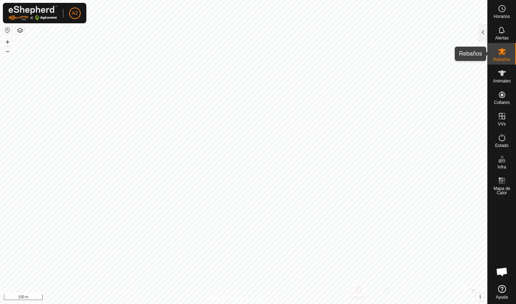
click at [501, 51] on icon at bounding box center [502, 51] width 8 height 7
click at [490, 36] on div "Alertas" at bounding box center [502, 33] width 28 height 22
click at [485, 35] on div at bounding box center [483, 32] width 9 height 17
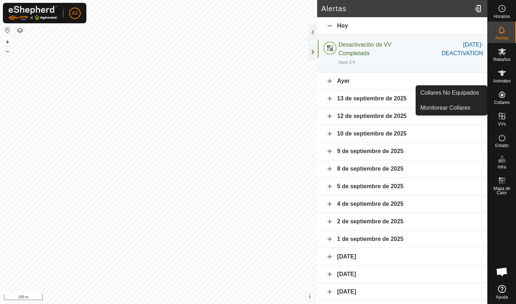
click at [505, 99] on es-neckbands-svg-icon at bounding box center [502, 94] width 13 height 11
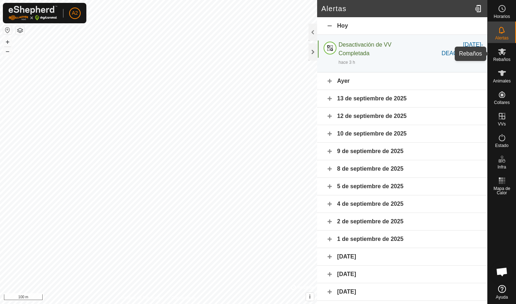
click at [500, 52] on icon at bounding box center [502, 51] width 9 height 9
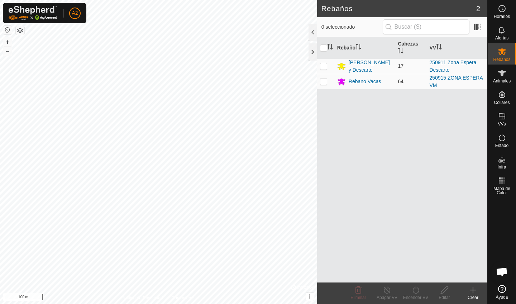
click at [327, 83] on p-checkbox at bounding box center [323, 82] width 7 height 6
checkbox input "true"
click at [415, 300] on div "Encender VV" at bounding box center [416, 297] width 29 height 6
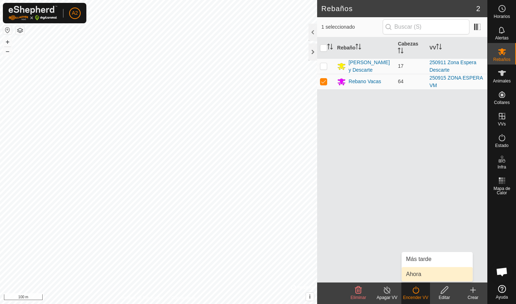
click at [423, 277] on link "Ahora" at bounding box center [437, 274] width 71 height 14
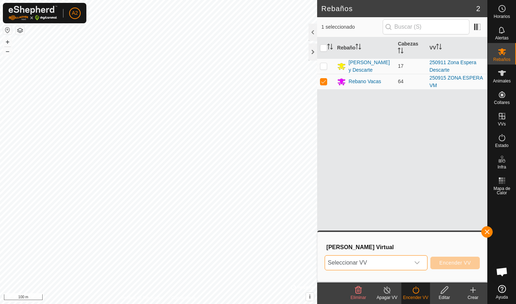
click at [407, 266] on span "Seleccionar VV" at bounding box center [367, 263] width 85 height 14
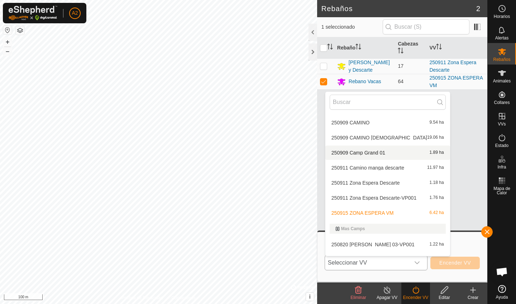
scroll to position [241, 0]
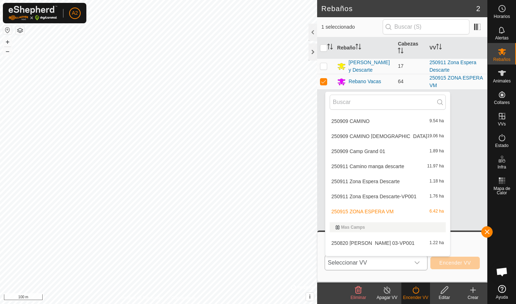
click at [375, 208] on li "250915 ZONA ESPERA VM 6.42 ha" at bounding box center [388, 211] width 125 height 14
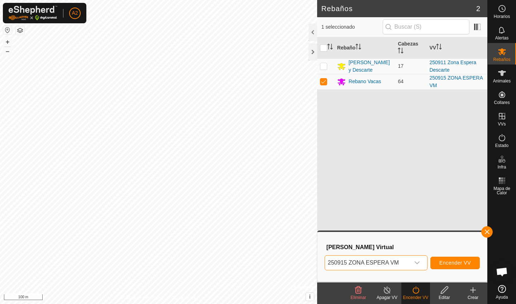
click at [453, 266] on button "Encender VV" at bounding box center [455, 263] width 49 height 13
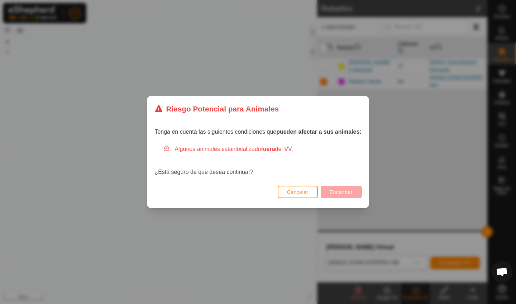
click at [340, 193] on span "Encender" at bounding box center [341, 192] width 23 height 6
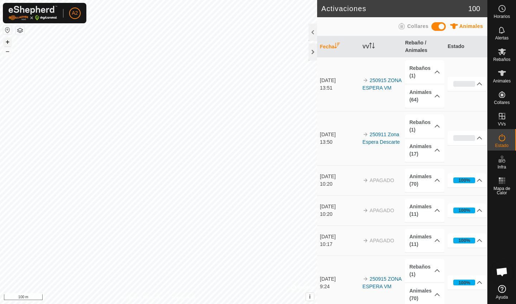
click at [5, 43] on button "+" at bounding box center [7, 42] width 9 height 9
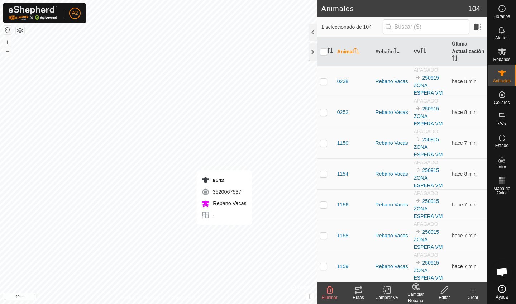
checkbox input "false"
checkbox input "true"
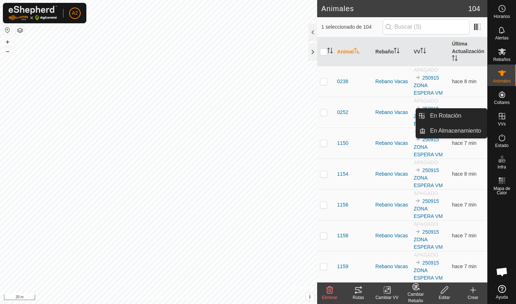
click at [503, 118] on icon at bounding box center [502, 116] width 9 height 9
click at [505, 122] on span "VVs" at bounding box center [502, 124] width 8 height 4
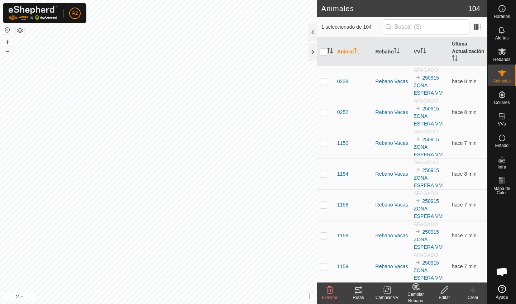
click at [476, 291] on icon at bounding box center [473, 290] width 9 height 9
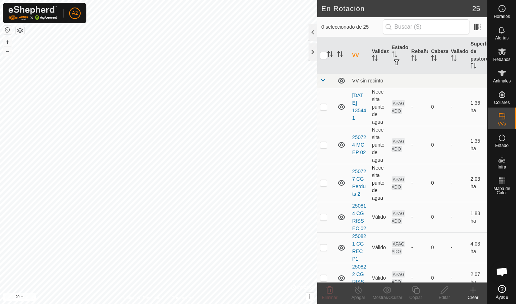
checkbox input "true"
click at [418, 297] on div "Copiar" at bounding box center [416, 297] width 29 height 6
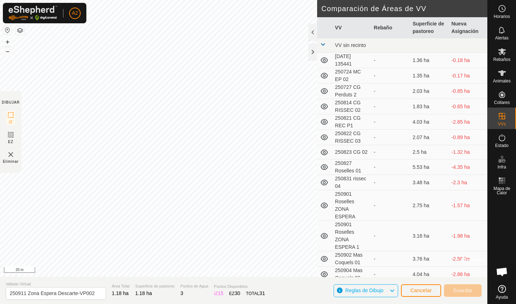
click at [418, 289] on span "Cancelar" at bounding box center [422, 291] width 22 height 6
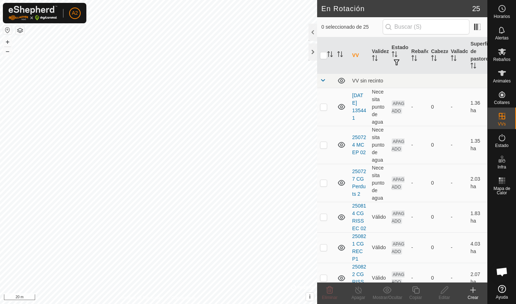
checkbox input "true"
click at [420, 295] on div "Copiar" at bounding box center [416, 297] width 29 height 6
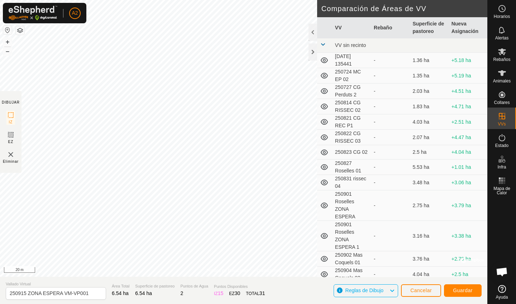
click at [443, 289] on div "Cancelar Guardar" at bounding box center [441, 290] width 81 height 17
click at [432, 290] on span "Cancelar" at bounding box center [422, 291] width 22 height 6
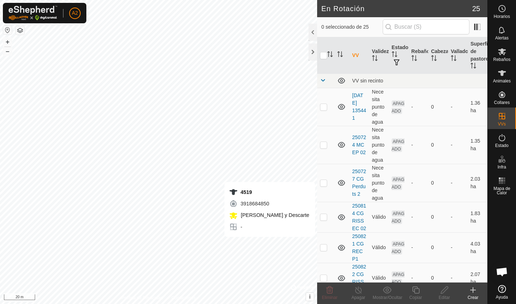
click at [478, 296] on div "Crear" at bounding box center [473, 297] width 29 height 6
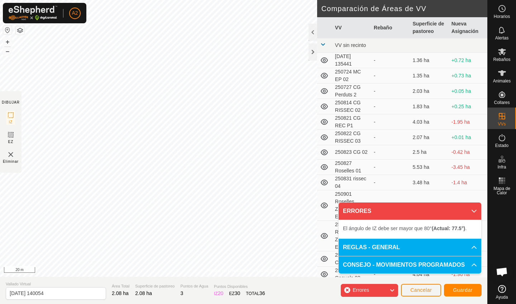
click at [65, 300] on section "Vallado Virtual [DATE] 140054 Área Total 2.08 ha Superficie de pastoreo 2.08 ha…" at bounding box center [244, 290] width 488 height 27
click at [61, 295] on input "[DATE] 140054" at bounding box center [56, 293] width 100 height 13
type input "2"
type input "e"
type input "ESPERA"
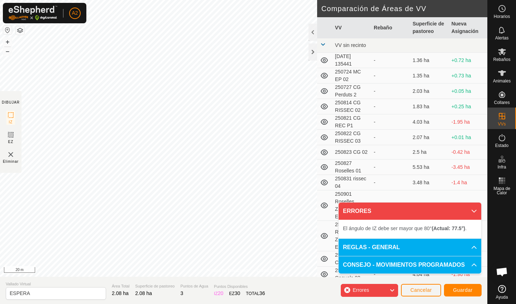
click at [458, 289] on span "Guardar" at bounding box center [463, 290] width 20 height 6
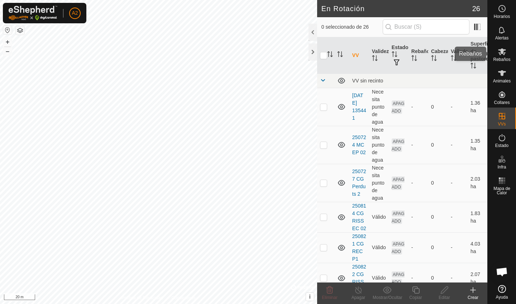
click at [500, 55] on icon at bounding box center [502, 51] width 9 height 9
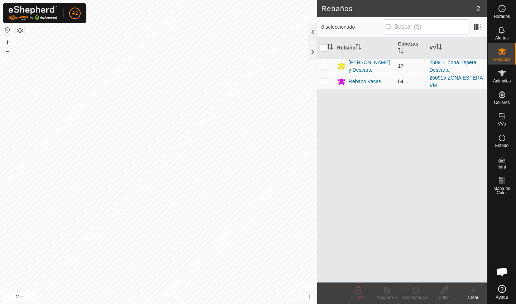
click at [326, 81] on p-checkbox at bounding box center [323, 82] width 7 height 6
checkbox input "true"
click at [421, 296] on div "Encender VV" at bounding box center [416, 297] width 29 height 6
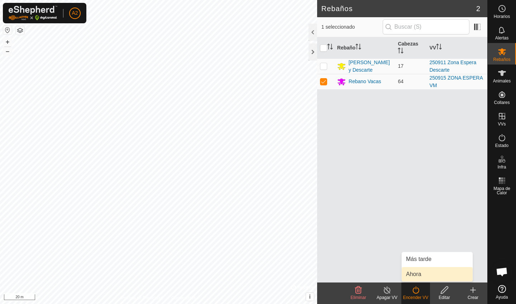
click at [424, 279] on link "Ahora" at bounding box center [437, 274] width 71 height 14
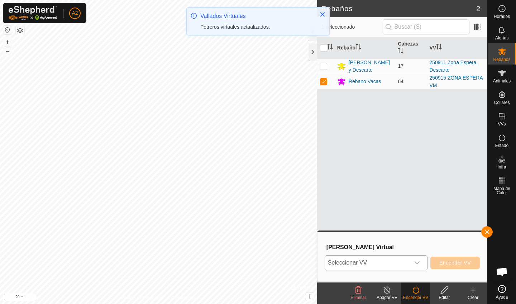
click at [413, 266] on div "dropdown trigger" at bounding box center [417, 263] width 14 height 14
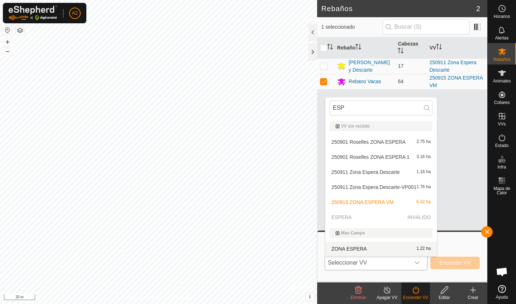
type input "ESP"
click at [361, 217] on p-selectitem "ESPERA INVÁLIDO" at bounding box center [382, 217] width 112 height 14
click at [364, 218] on p-selectitem "ESPERA INVÁLIDO" at bounding box center [382, 217] width 112 height 14
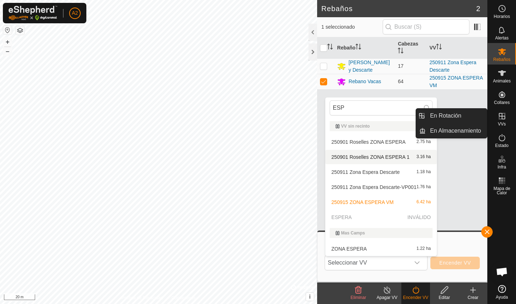
click at [506, 123] on div "VVs" at bounding box center [502, 119] width 28 height 22
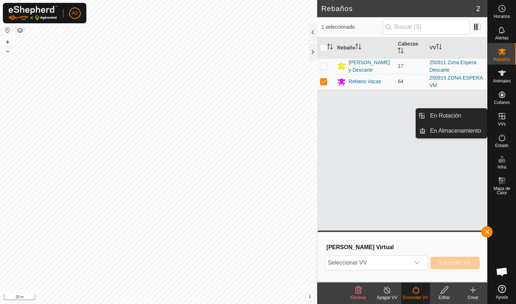
click at [505, 123] on span "VVs" at bounding box center [502, 124] width 8 height 4
click at [502, 117] on icon at bounding box center [502, 116] width 6 height 6
click at [463, 116] on link "En Rotación" at bounding box center [456, 116] width 61 height 14
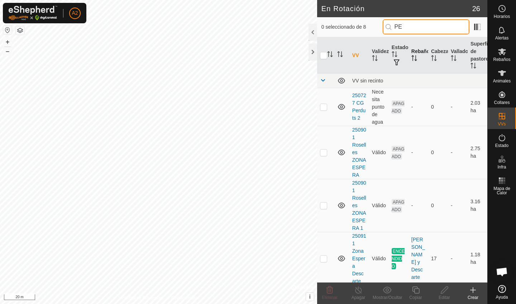
type input "P"
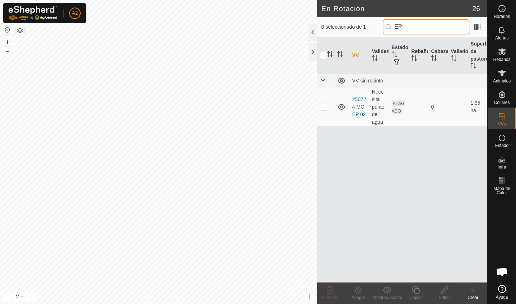
type input "E"
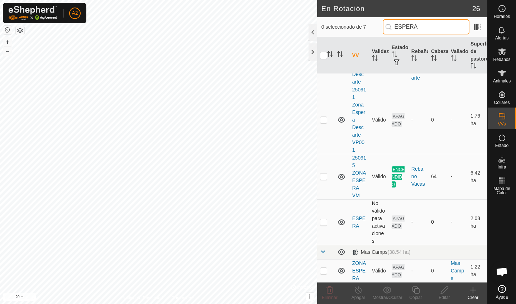
scroll to position [161, 0]
type input "ESPERA"
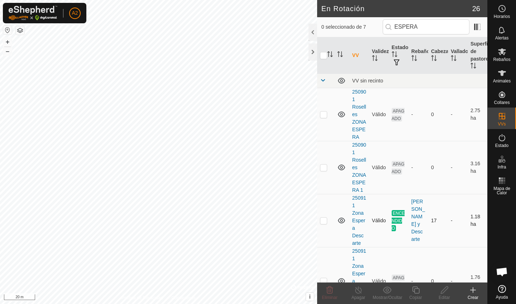
click at [325, 221] on tbody "VV sin recinto 250901 Roselles ZONA ESPERA Válido APAGADO - 0 - 2.75 ha 250901 …" at bounding box center [402, 259] width 170 height 370
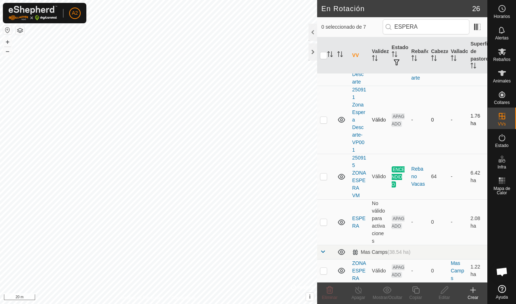
scroll to position [161, 0]
click at [325, 223] on p-checkbox at bounding box center [323, 222] width 7 height 6
checkbox input "true"
click at [356, 218] on link "ESPERA" at bounding box center [358, 222] width 13 height 13
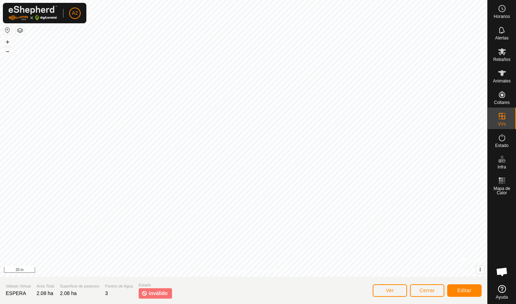
click at [460, 290] on span "Editar" at bounding box center [465, 291] width 14 height 6
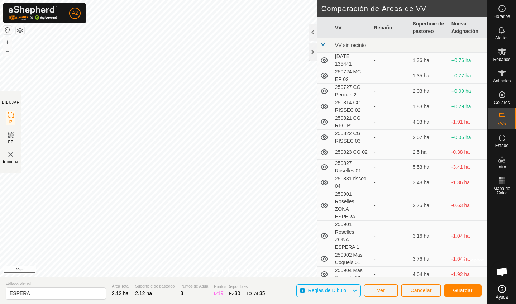
click at [462, 290] on span "Guardar" at bounding box center [463, 291] width 20 height 6
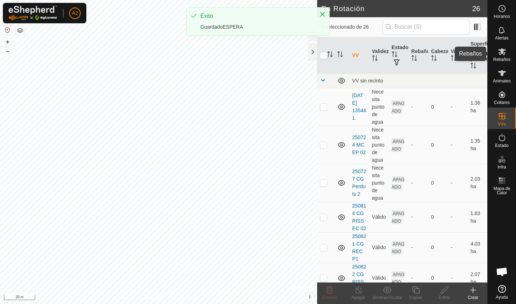
click at [503, 55] on icon at bounding box center [502, 51] width 9 height 9
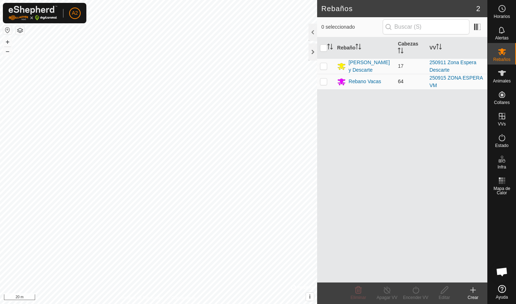
click at [324, 80] on p-checkbox at bounding box center [323, 82] width 7 height 6
checkbox input "true"
click at [421, 31] on input "text" at bounding box center [426, 26] width 87 height 15
type input "ESPERA"
click at [412, 294] on icon at bounding box center [416, 290] width 9 height 9
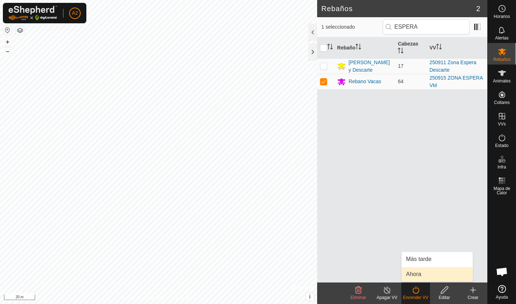
click at [430, 276] on link "Ahora" at bounding box center [437, 274] width 71 height 14
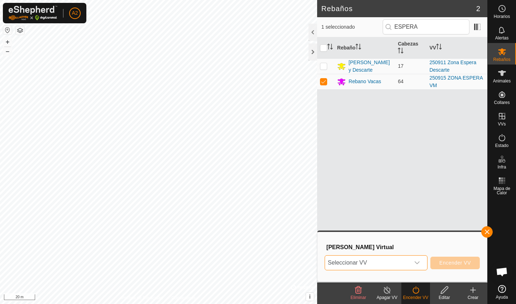
click at [394, 257] on span "Seleccionar VV" at bounding box center [367, 263] width 85 height 14
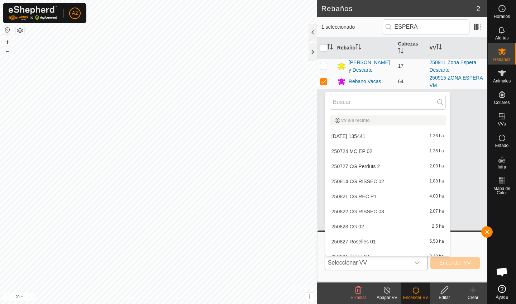
scroll to position [8, 0]
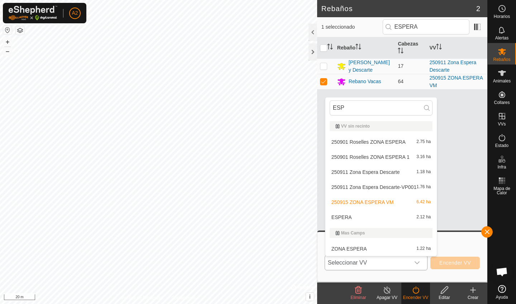
type input "ESPE"
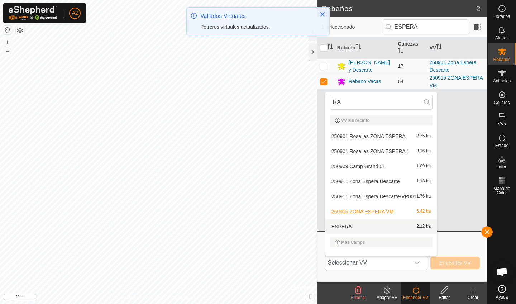
type input "RA"
click at [356, 228] on li "ESPERA 2.12 ha" at bounding box center [382, 226] width 112 height 14
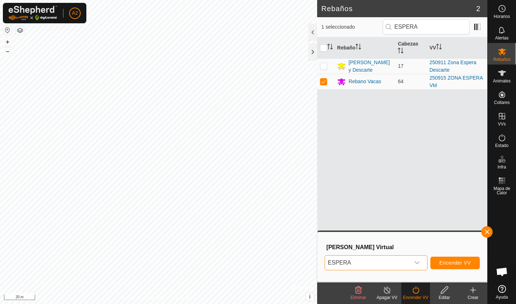
click at [452, 265] on span "Encender VV" at bounding box center [456, 263] width 32 height 6
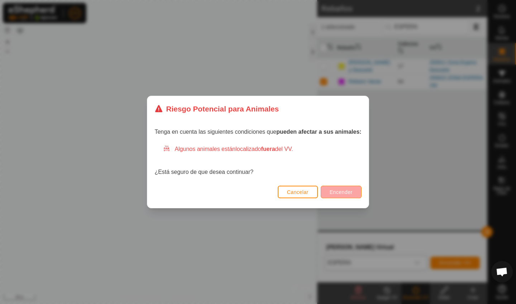
click at [331, 191] on span "Encender" at bounding box center [341, 192] width 23 height 6
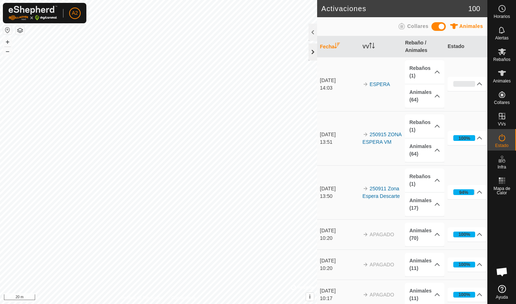
click at [310, 49] on div at bounding box center [313, 51] width 9 height 17
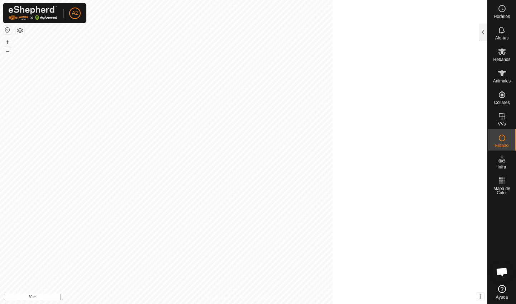
click at [95, 0] on html "A2 Horarios Alertas Rebaños Animales Collares VVs Estado Infra Mapa de Calor Ay…" at bounding box center [258, 152] width 516 height 304
